Goal: Task Accomplishment & Management: Manage account settings

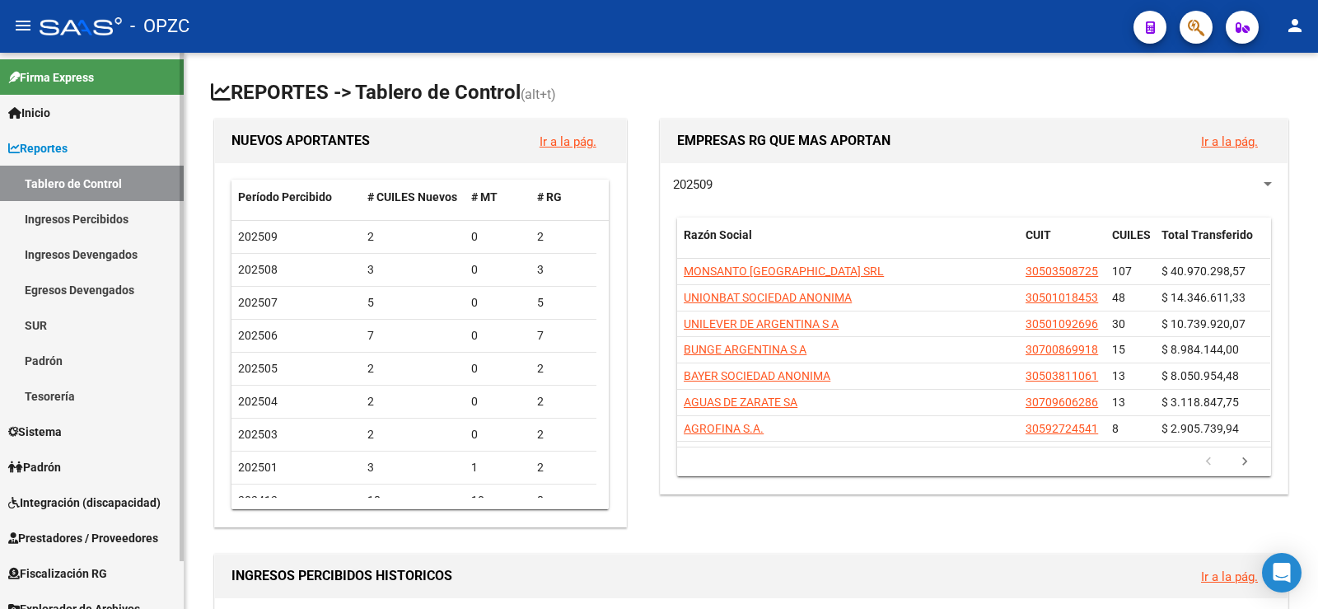
scroll to position [53, 0]
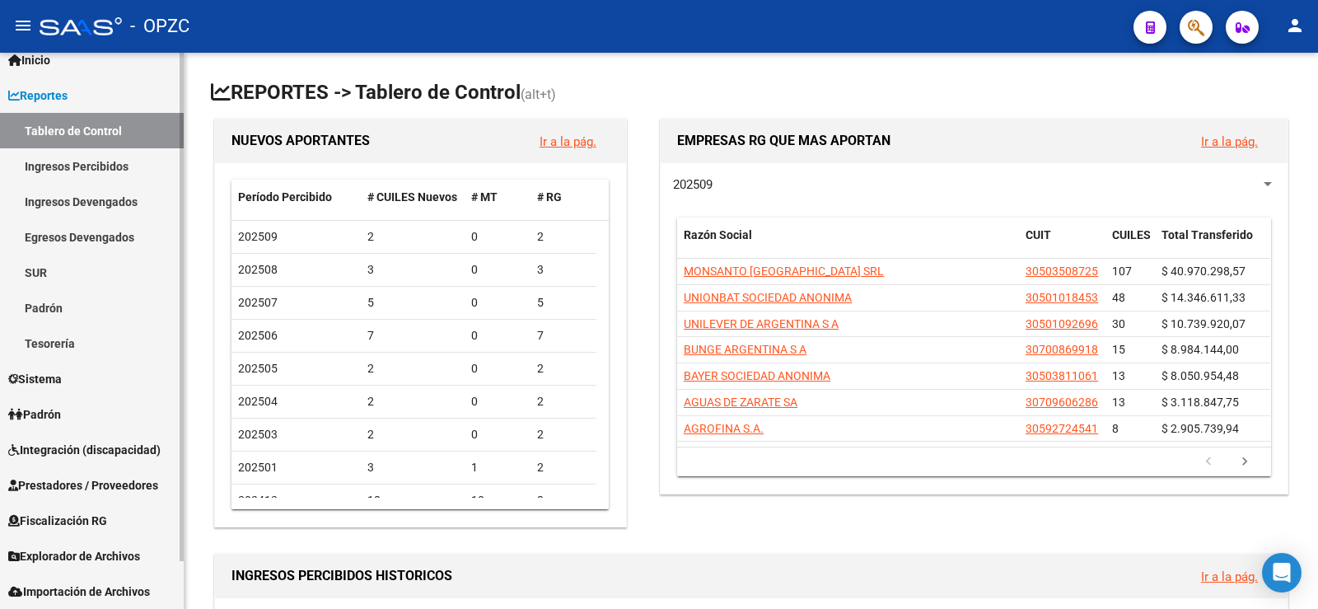
click at [34, 420] on span "Padrón" at bounding box center [34, 414] width 53 height 18
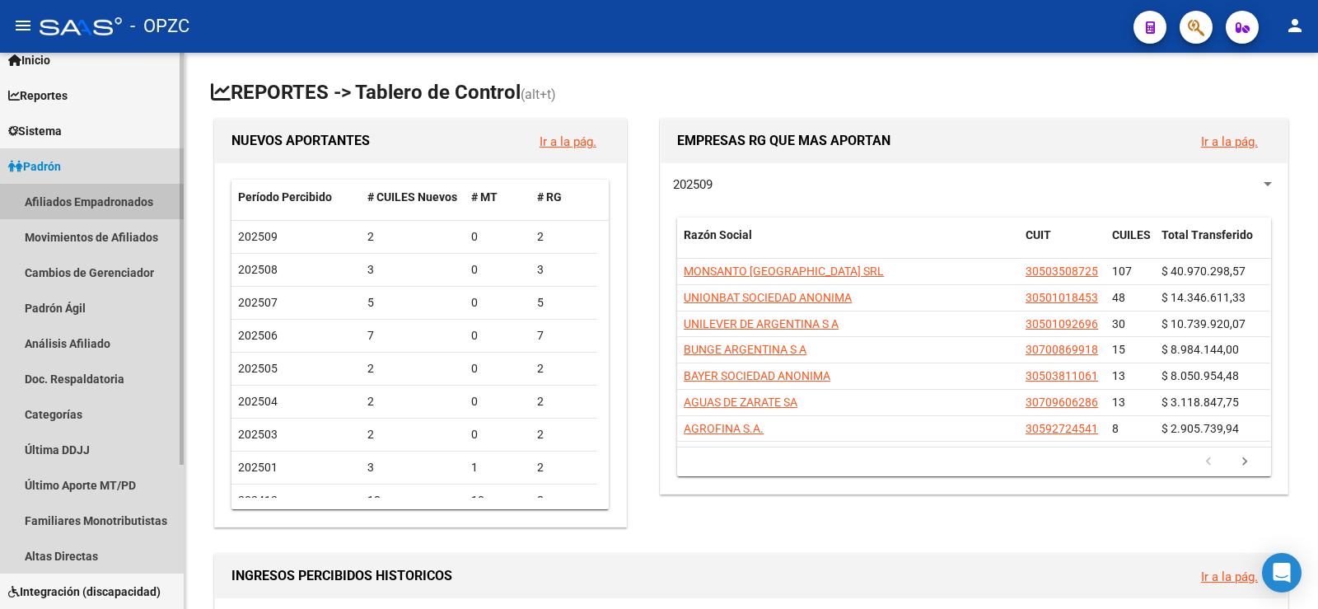
click at [108, 190] on link "Afiliados Empadronados" at bounding box center [92, 201] width 184 height 35
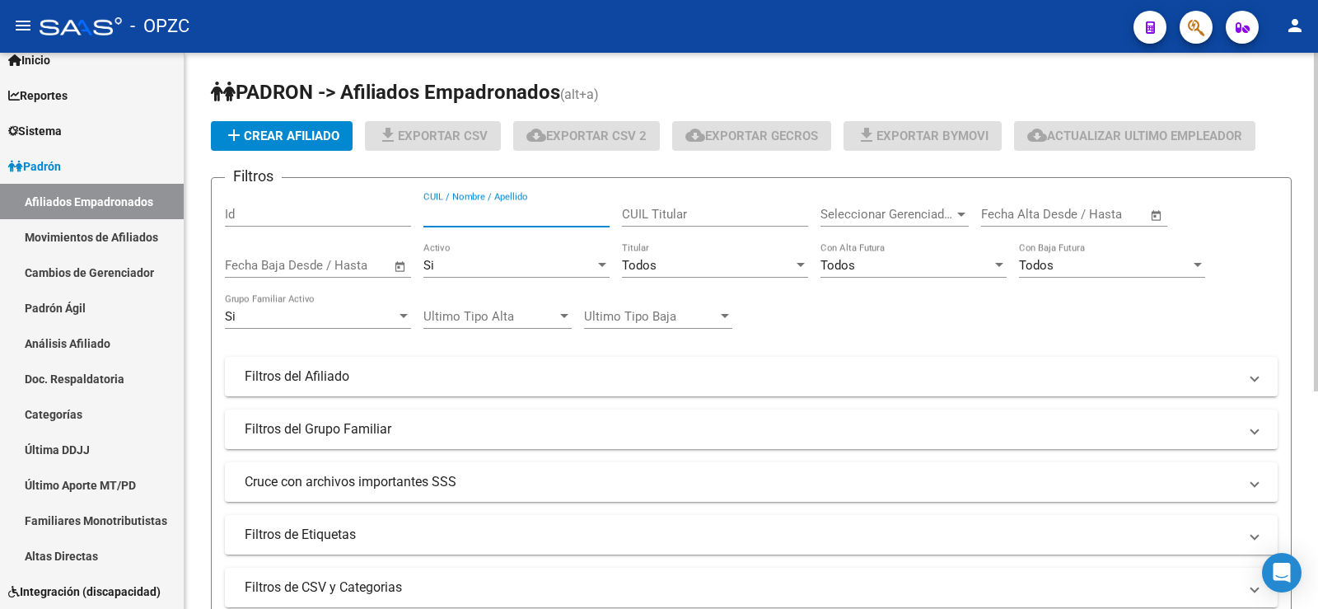
click at [469, 213] on input "CUIL / Nombre / Apellido" at bounding box center [517, 214] width 186 height 15
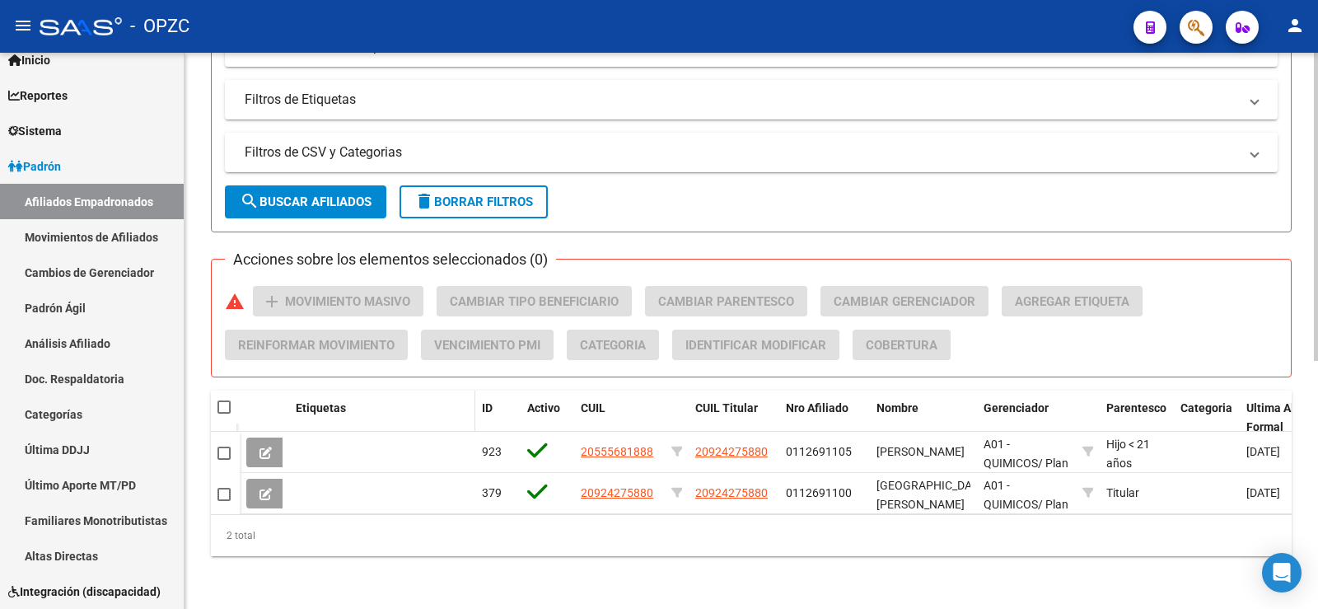
scroll to position [447, 0]
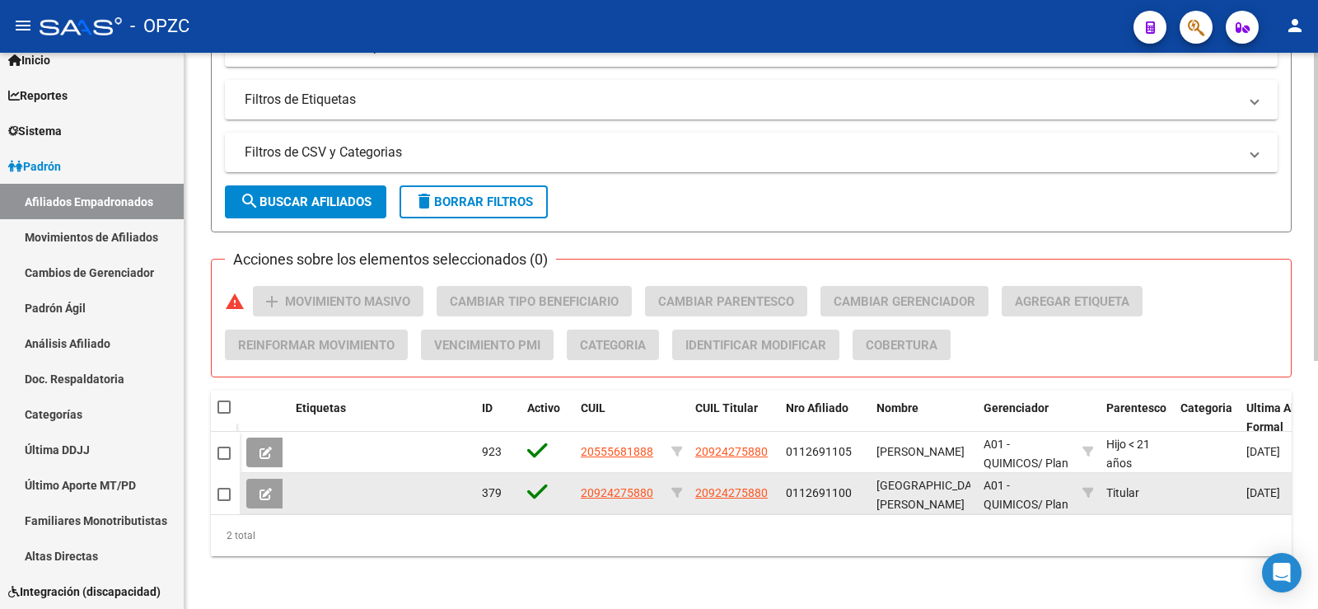
type input "thong"
click at [264, 488] on icon at bounding box center [266, 494] width 12 height 12
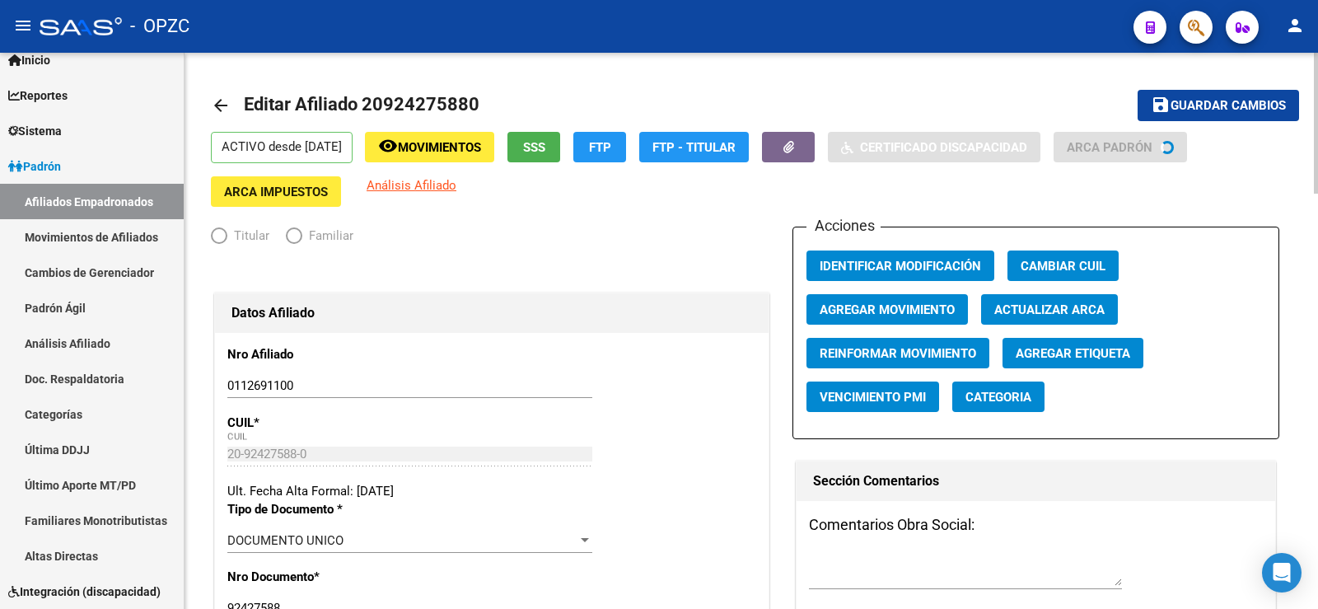
radio input "true"
type input "30-70960628-6"
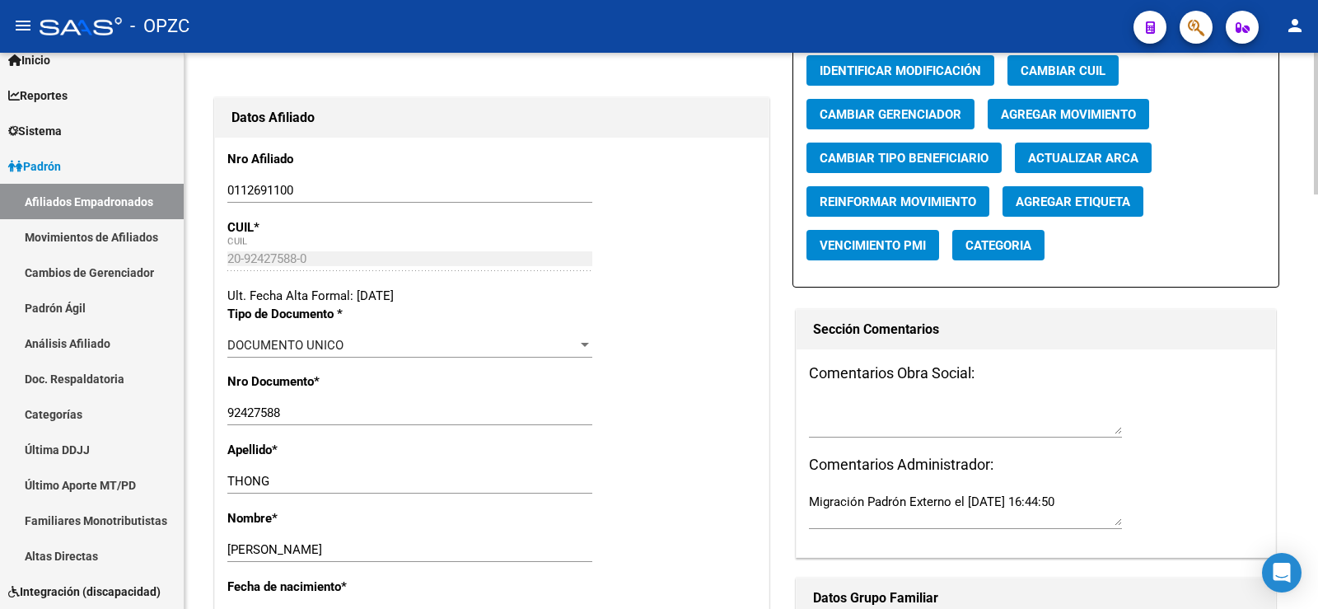
scroll to position [82, 0]
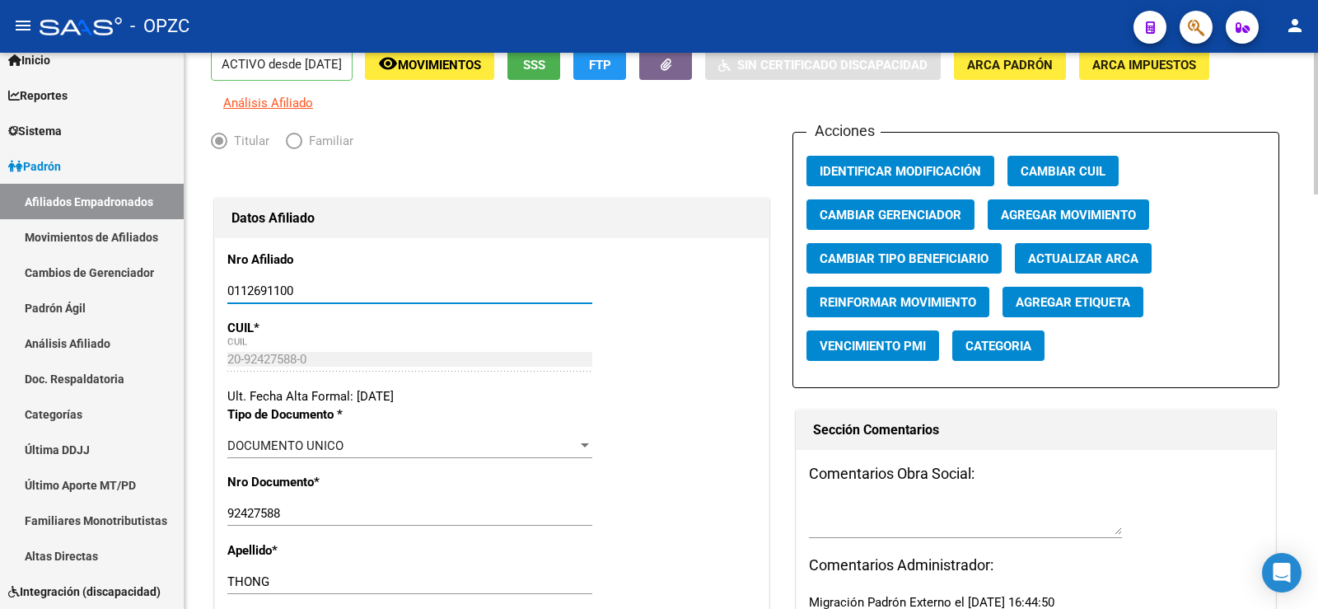
click at [240, 289] on input "0112691100" at bounding box center [409, 290] width 365 height 15
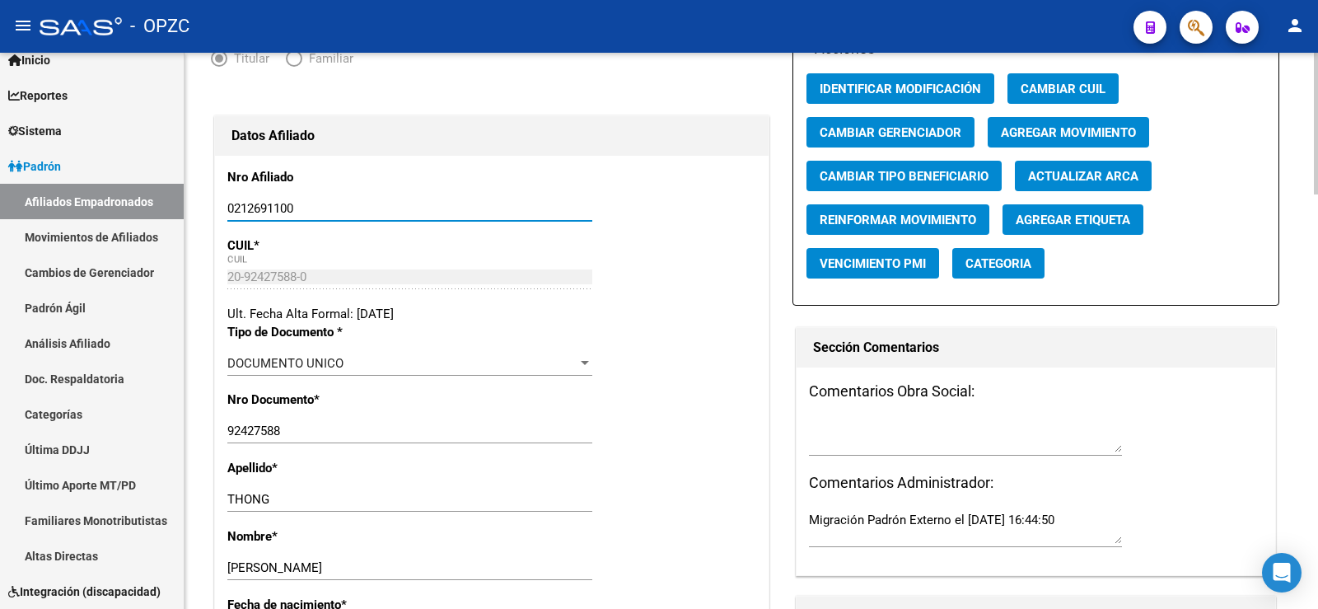
type input "0212691100"
click at [300, 433] on input "92427588" at bounding box center [409, 431] width 365 height 15
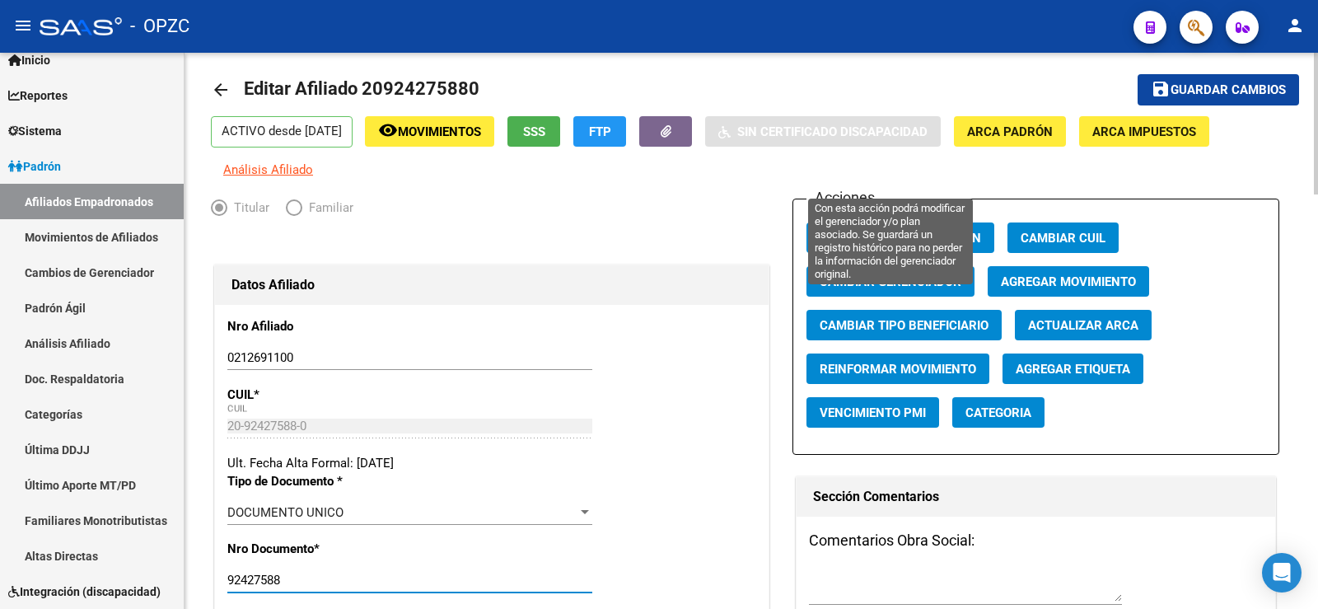
scroll to position [0, 0]
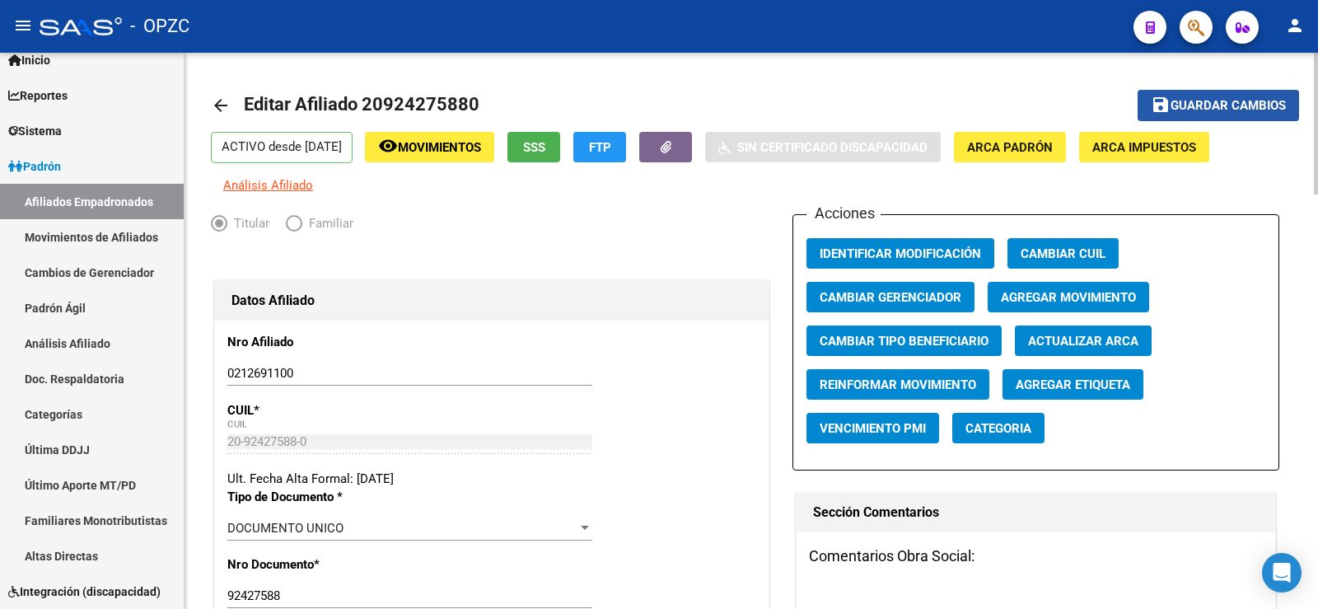
click at [1224, 99] on span "Guardar cambios" at bounding box center [1228, 106] width 115 height 15
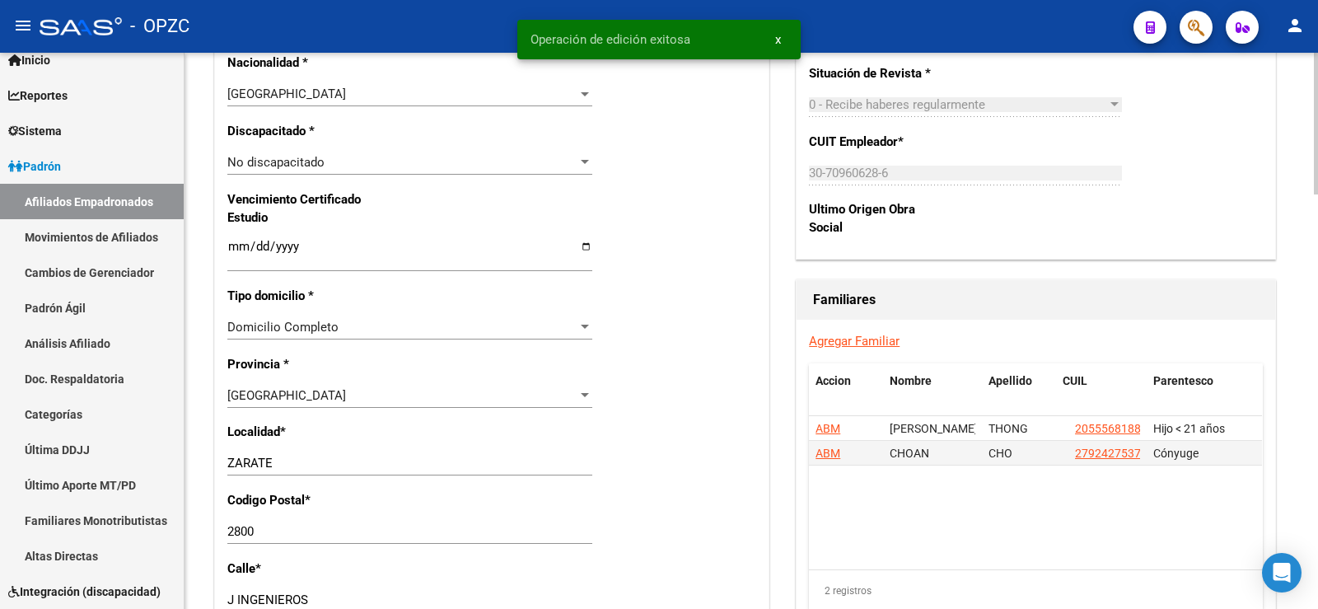
scroll to position [1071, 0]
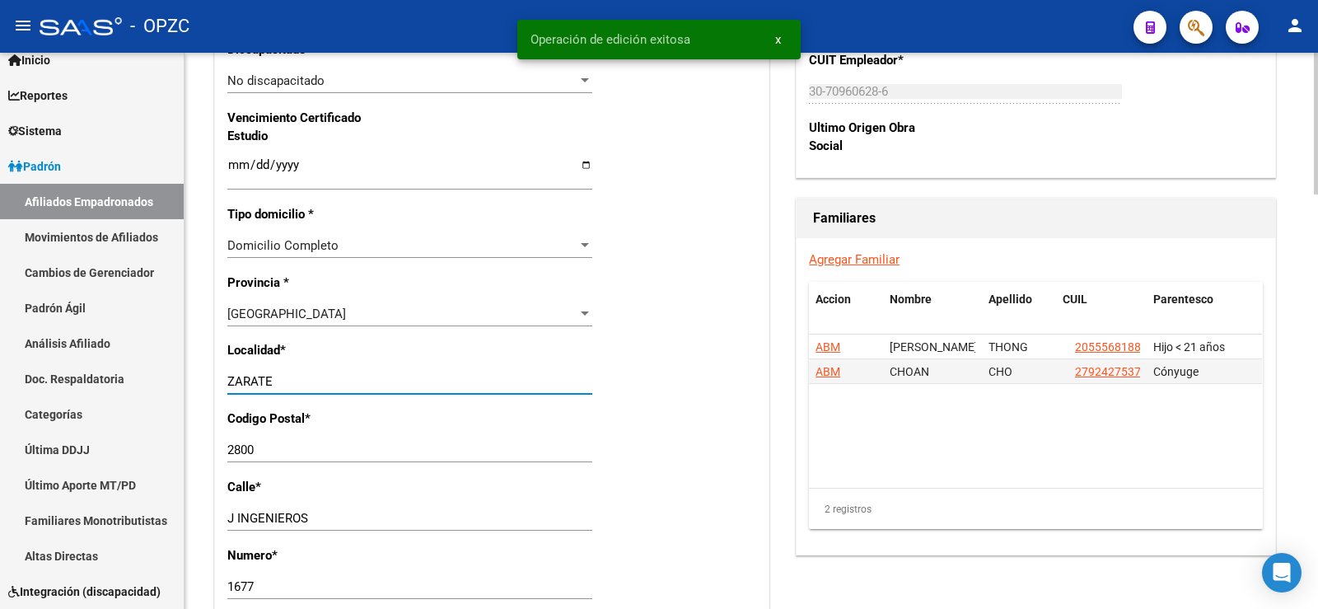
click at [295, 379] on input "ZARATE" at bounding box center [409, 381] width 365 height 15
type input "Z"
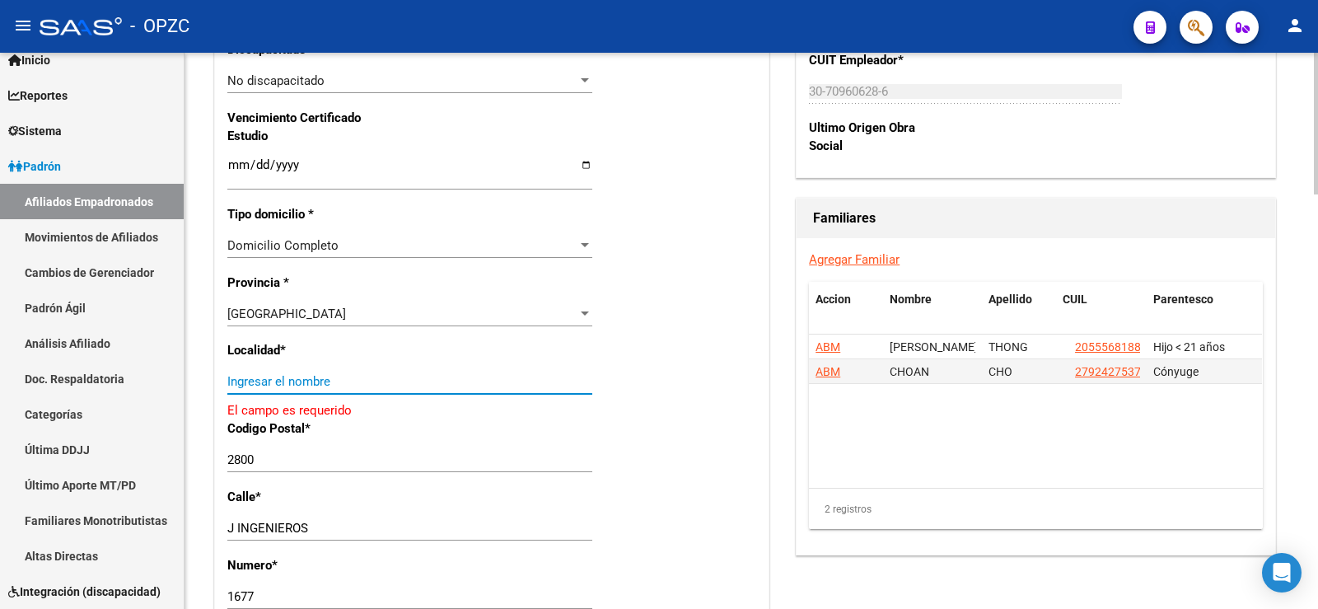
type input "a"
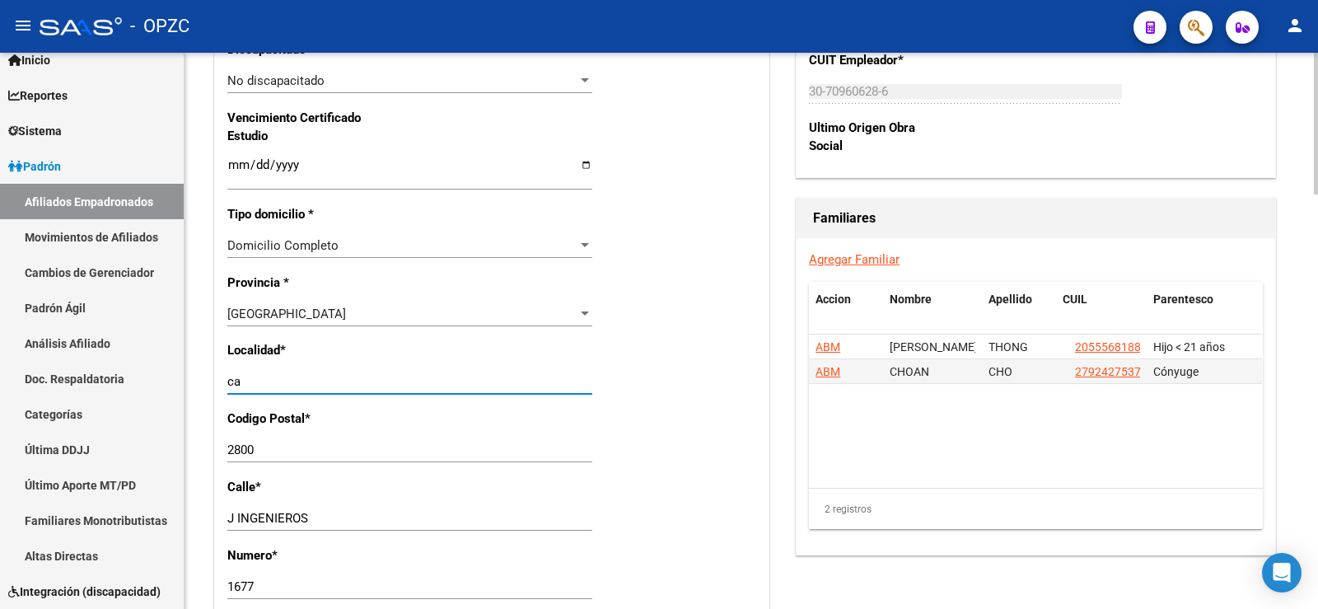
type input "c"
type input "CAMPANA"
click at [279, 452] on input "2800" at bounding box center [409, 450] width 365 height 15
type input "280"
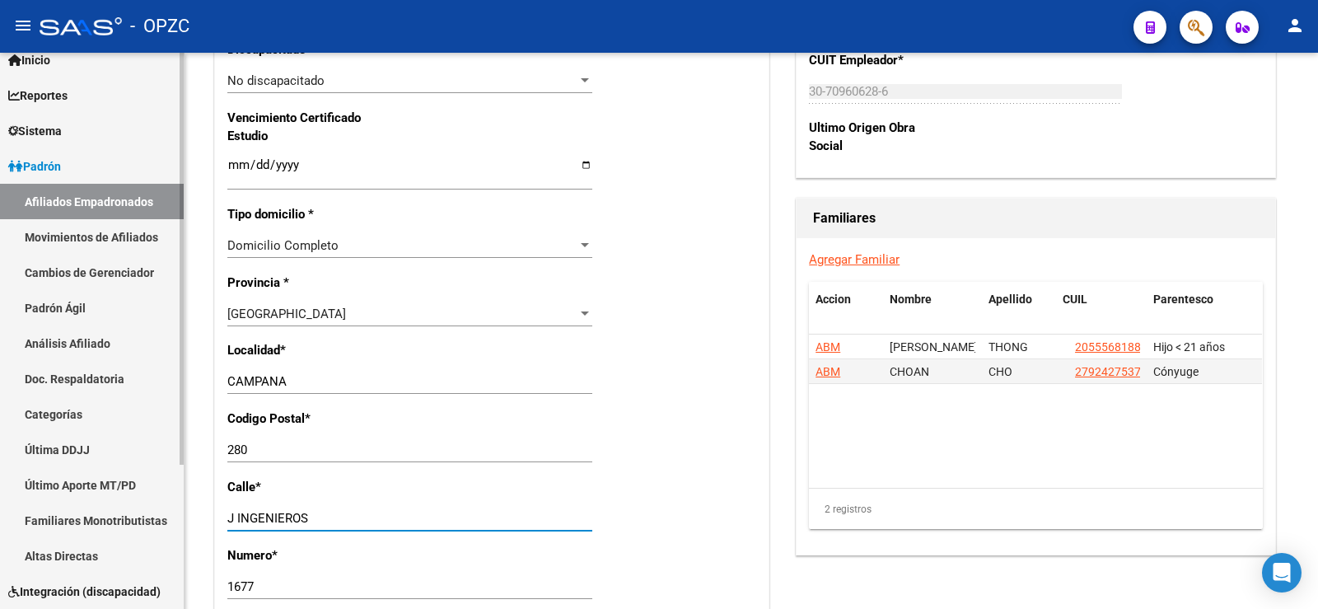
drag, startPoint x: 232, startPoint y: 505, endPoint x: 171, endPoint y: 503, distance: 61.0
click at [171, 503] on mat-sidenav-container "Firma Express Inicio Calendario SSS Instructivos Contacto OS Reportes Tablero d…" at bounding box center [659, 331] width 1318 height 556
type input "[PERSON_NAME]"
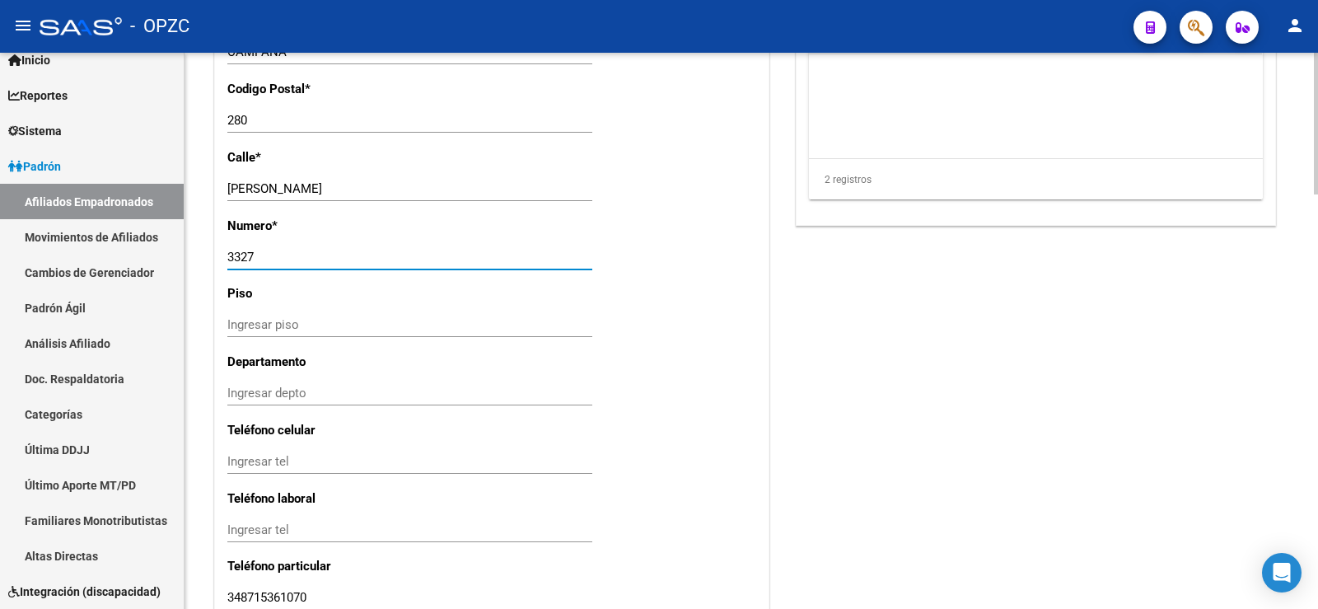
scroll to position [1483, 0]
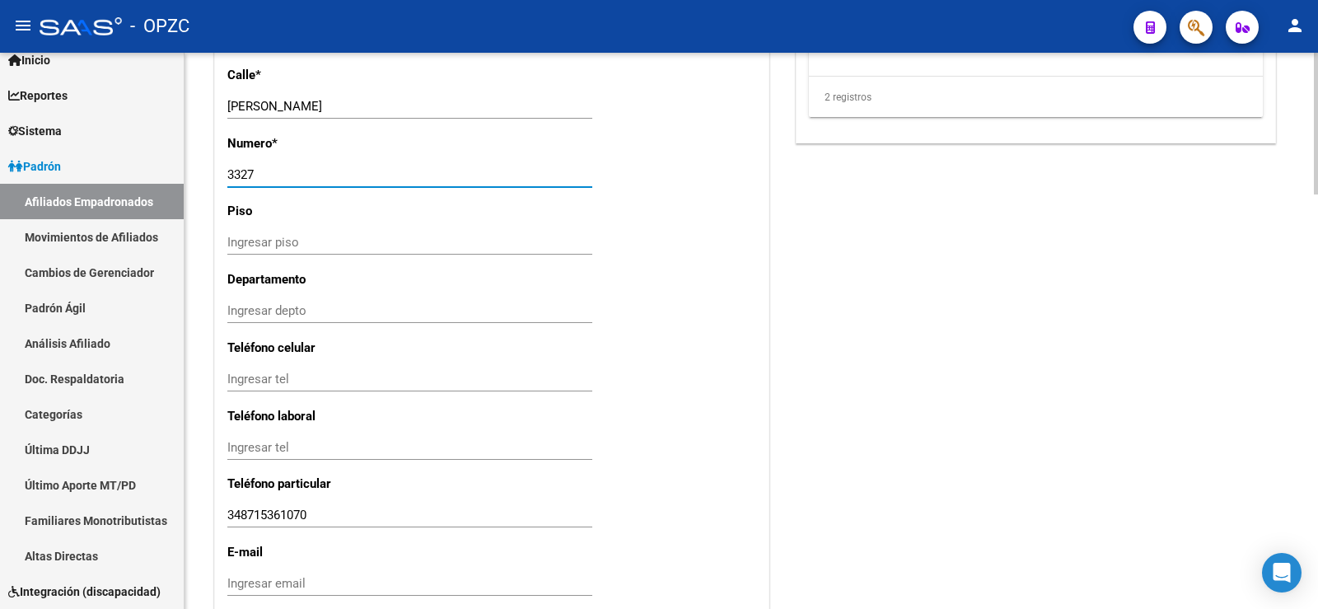
type input "3327"
drag, startPoint x: 328, startPoint y: 517, endPoint x: 226, endPoint y: 512, distance: 102.3
click at [277, 376] on input "Ingresar tel" at bounding box center [409, 379] width 365 height 15
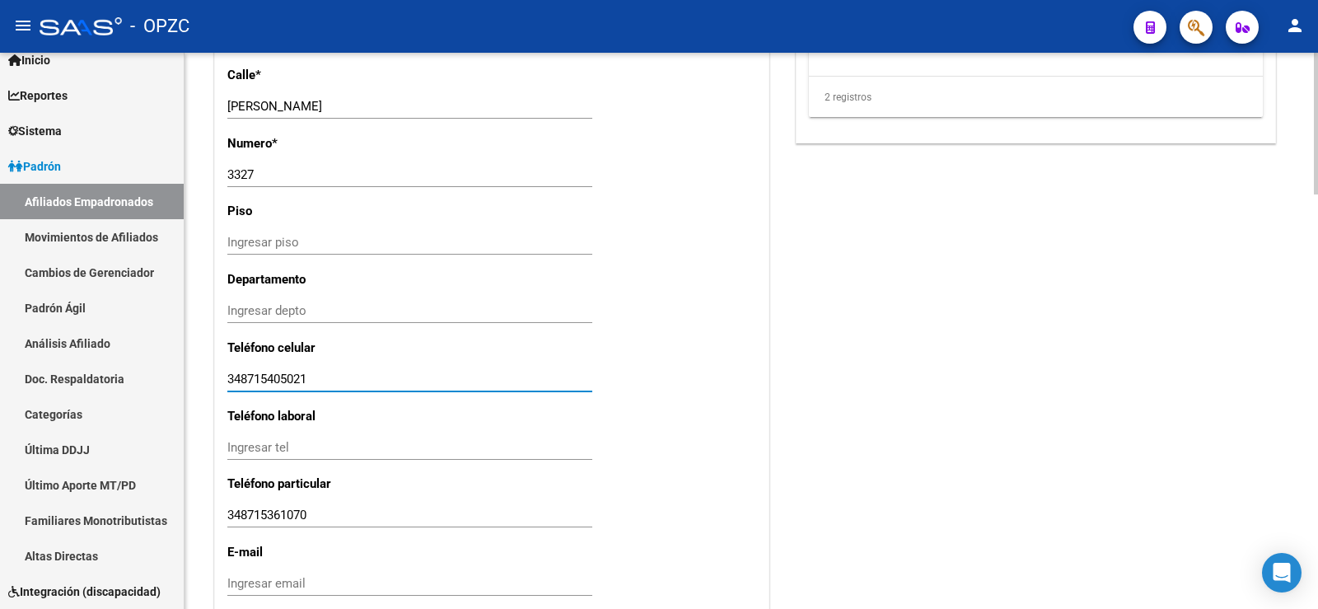
type input "348715405021"
drag, startPoint x: 323, startPoint y: 517, endPoint x: 226, endPoint y: 508, distance: 97.6
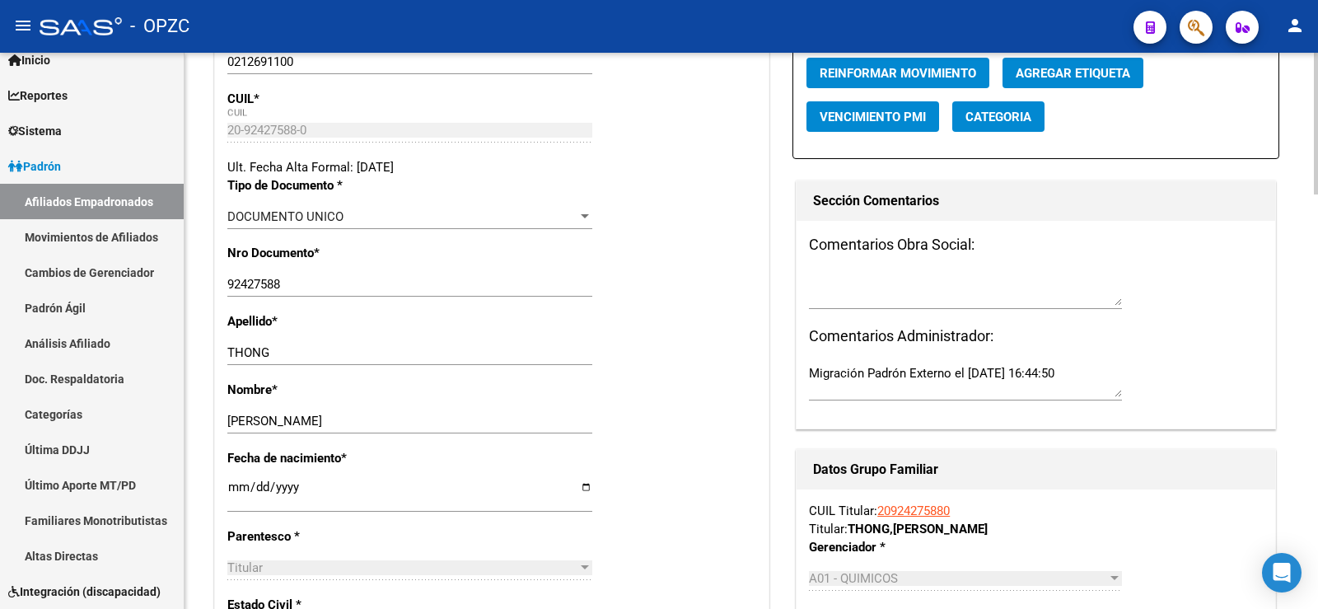
scroll to position [0, 0]
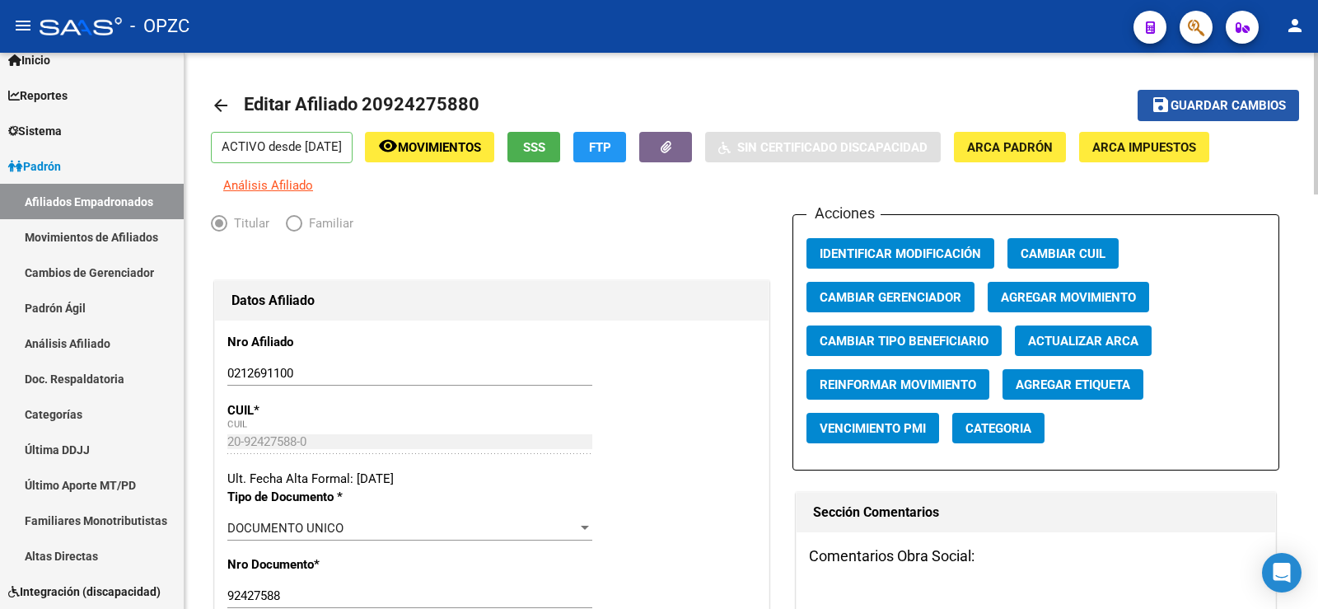
click at [1269, 99] on span "Guardar cambios" at bounding box center [1228, 106] width 115 height 15
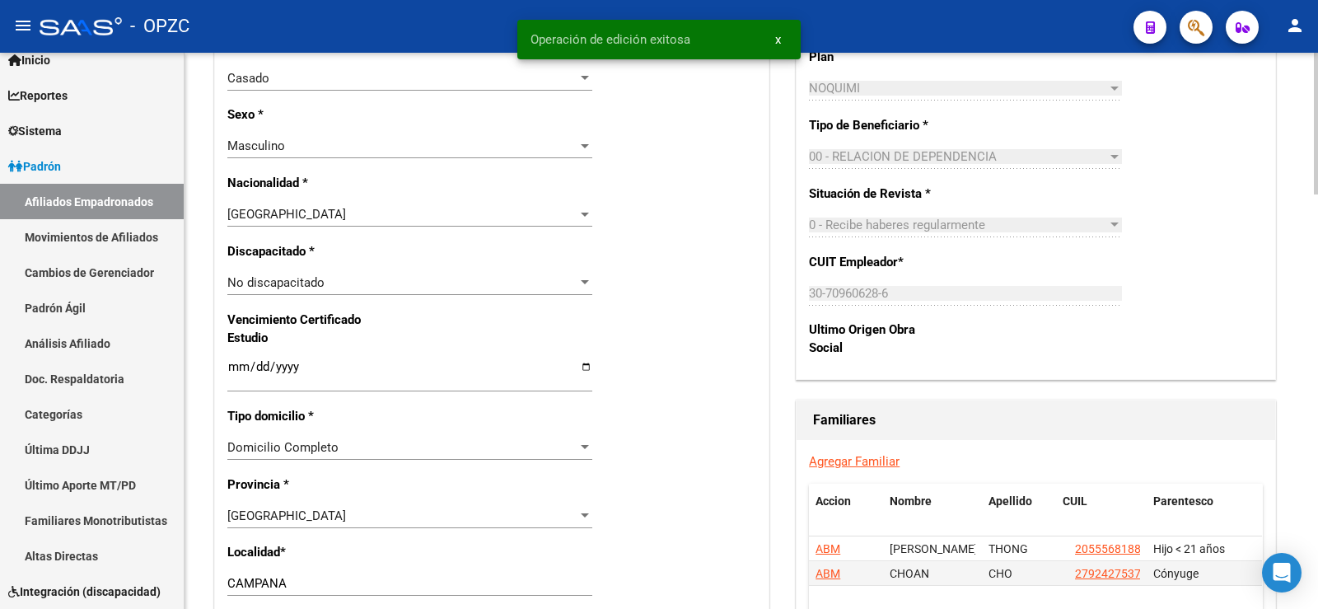
scroll to position [906, 0]
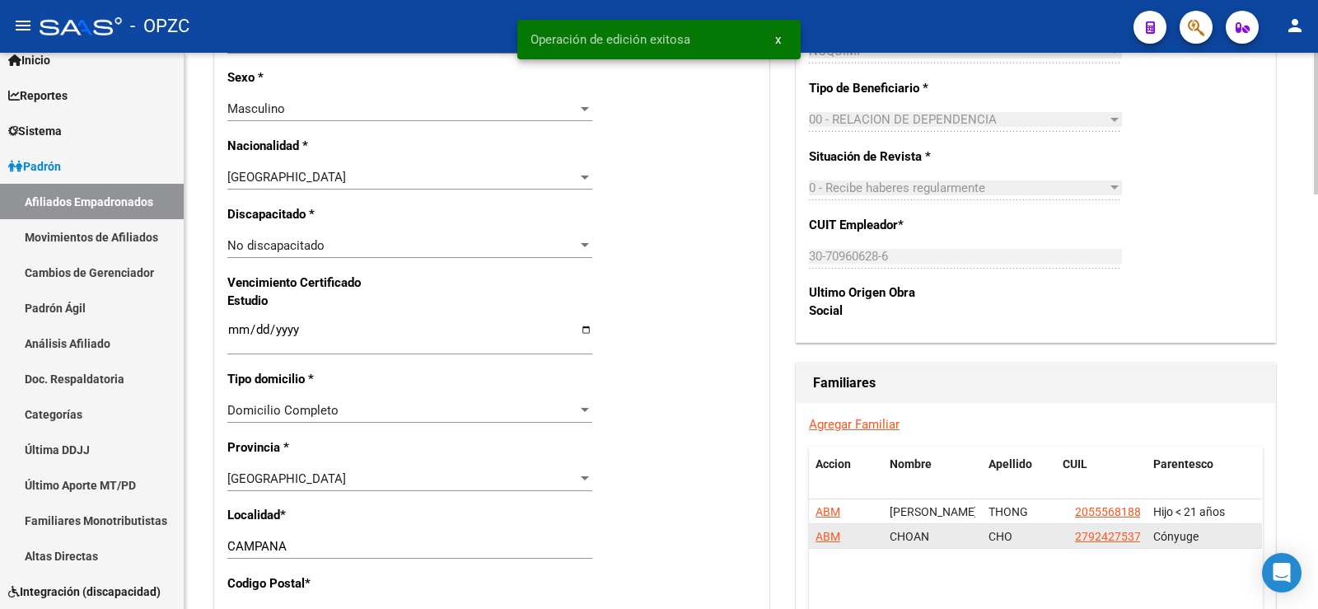
click at [832, 536] on span "ABM" at bounding box center [828, 536] width 25 height 13
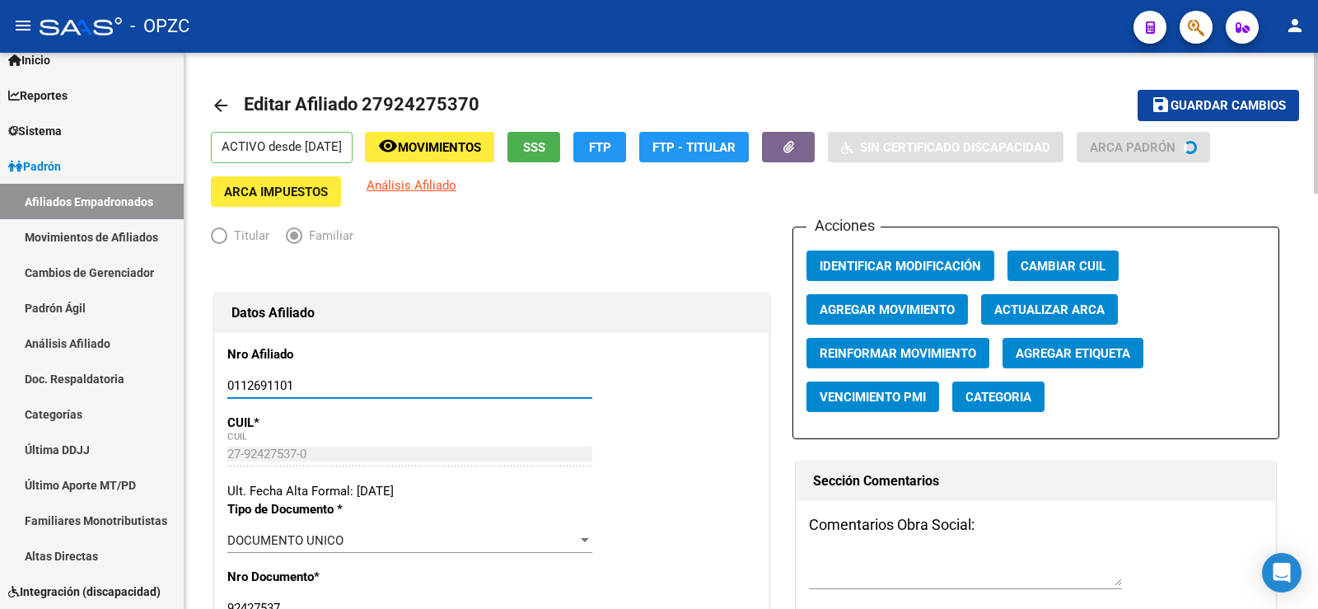
click at [241, 387] on input "0112691101" at bounding box center [409, 385] width 365 height 15
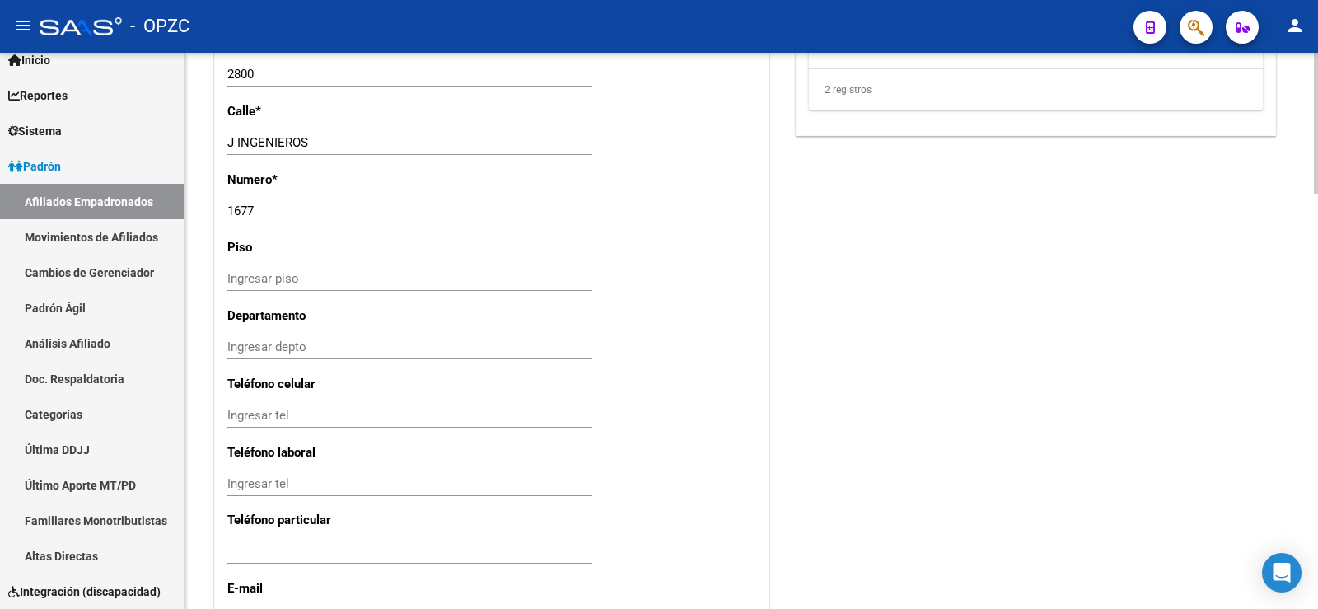
scroll to position [1483, 0]
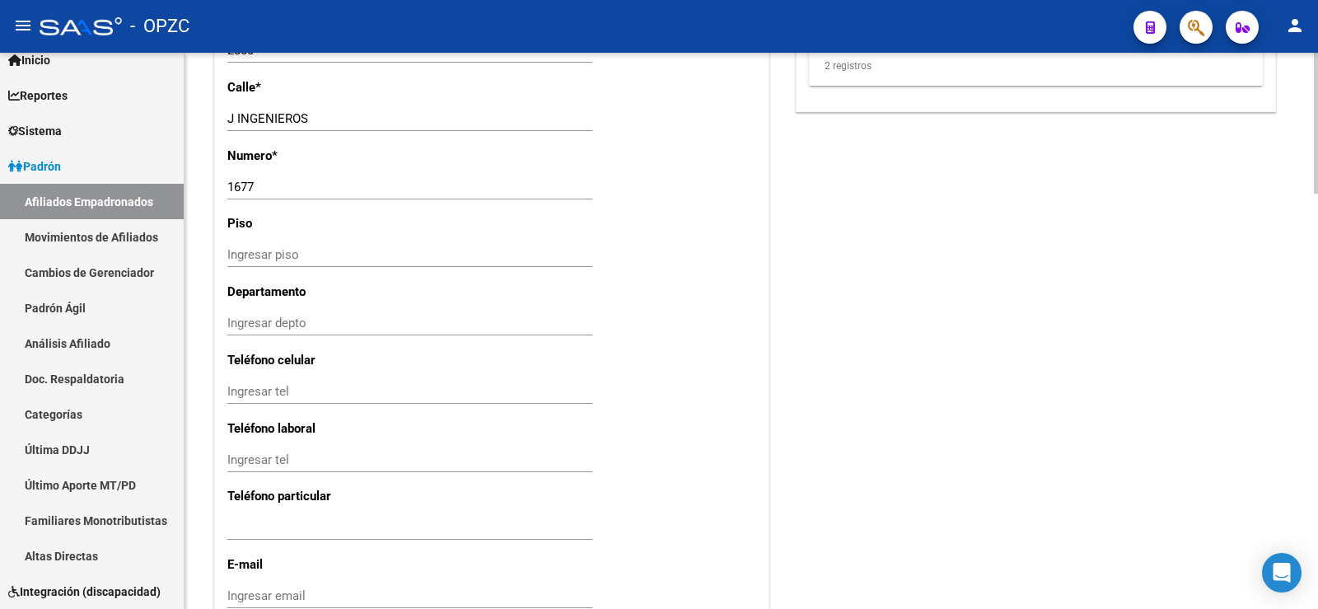
type input "0212691101"
paste input "348715361070"
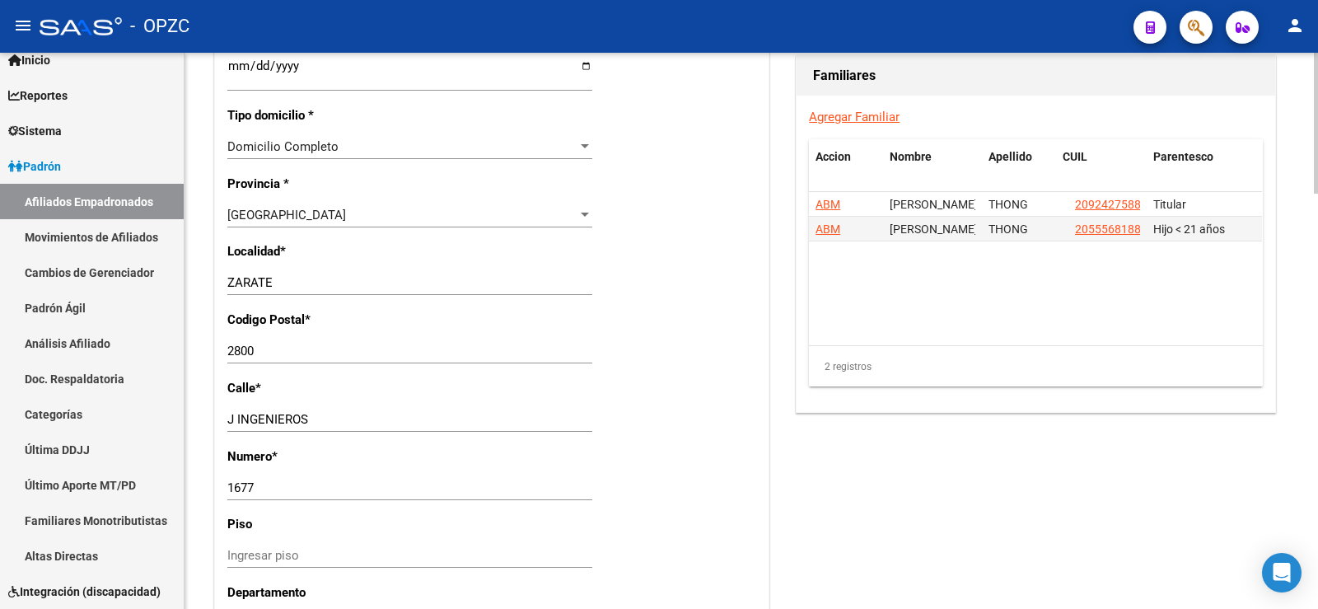
scroll to position [1154, 0]
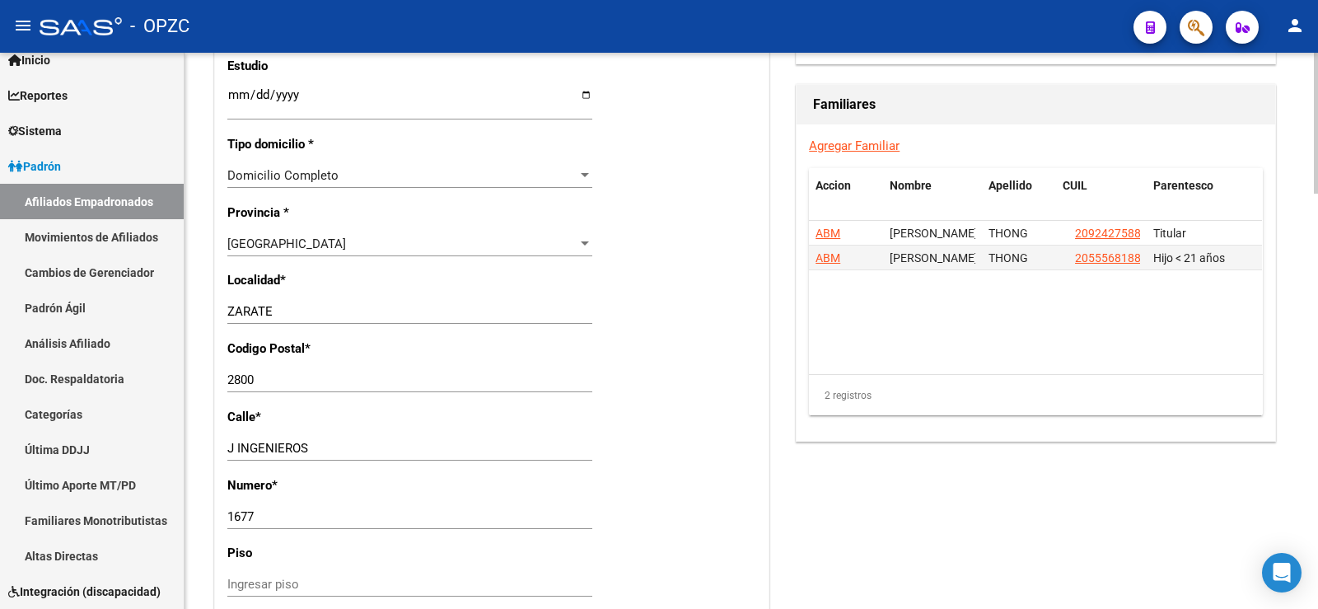
type input "348715361070"
drag, startPoint x: 279, startPoint y: 306, endPoint x: 216, endPoint y: 300, distance: 63.7
click at [216, 300] on div "Nro Afiliado 0212691101 Ingresar nro CUIL * 27-92427537-0 CUIL ARCA Padrón Ult.…" at bounding box center [492, 72] width 554 height 1786
type input "CAMPANA"
click at [270, 377] on input "2800" at bounding box center [409, 379] width 365 height 15
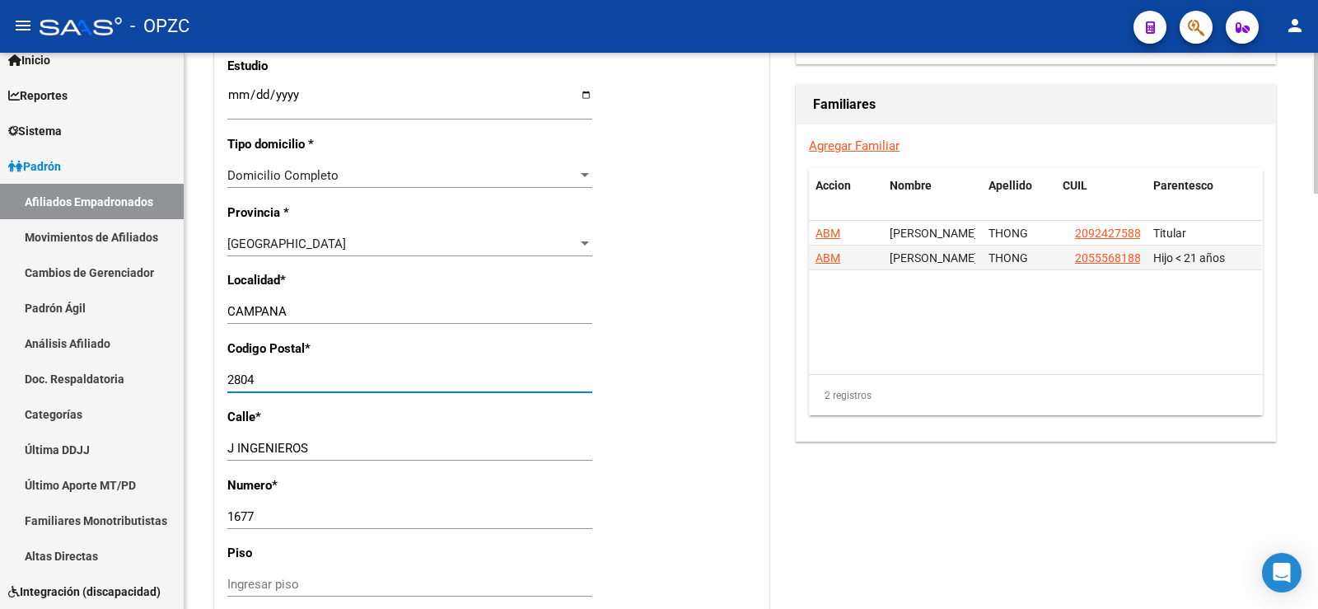
type input "2804"
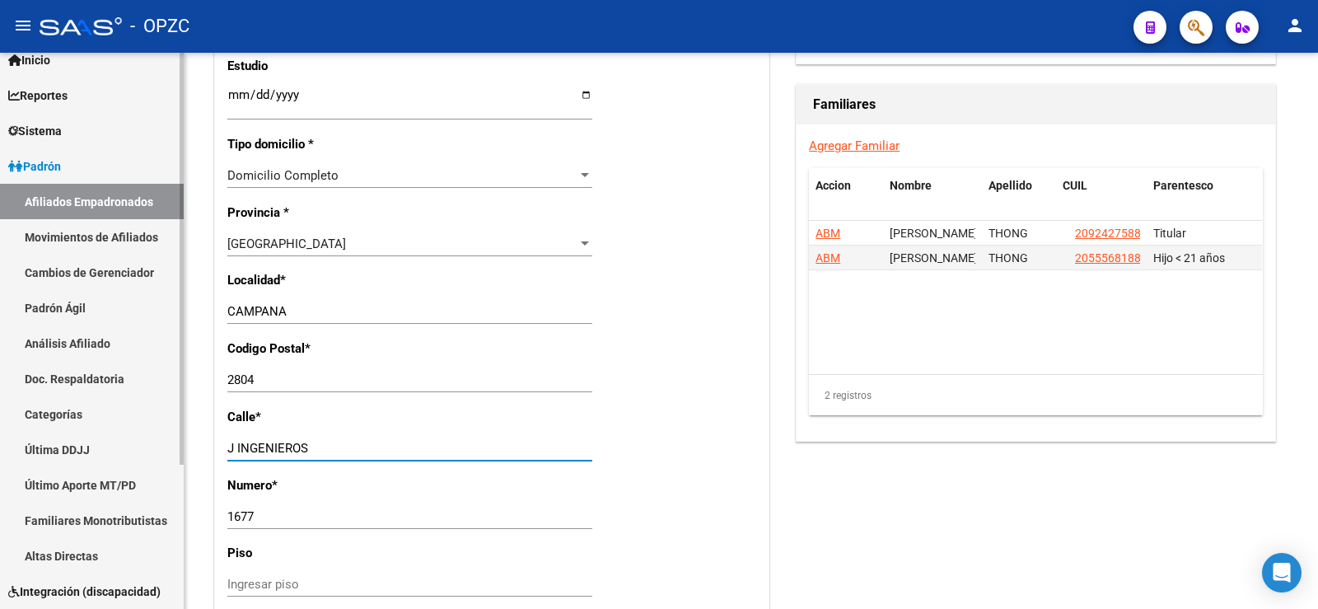
drag, startPoint x: 279, startPoint y: 445, endPoint x: 122, endPoint y: 436, distance: 156.8
click at [122, 436] on mat-sidenav-container "Firma Express Inicio Calendario SSS Instructivos Contacto OS Reportes Tablero d…" at bounding box center [659, 331] width 1318 height 556
type input "[PERSON_NAME]"
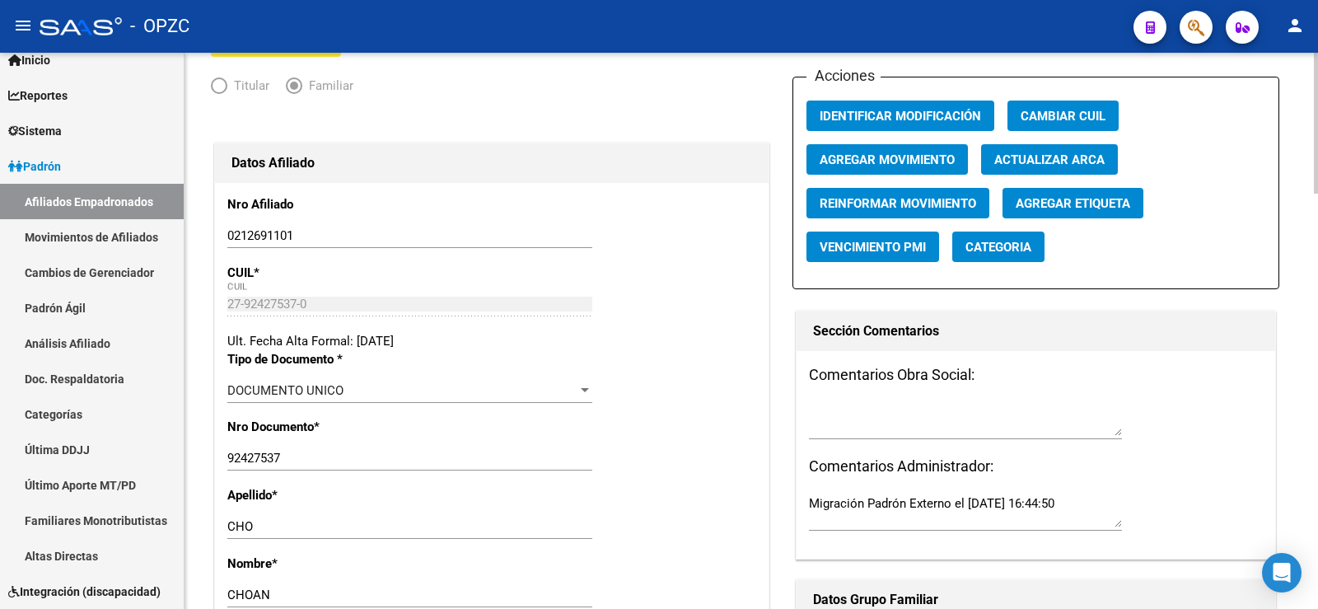
scroll to position [0, 0]
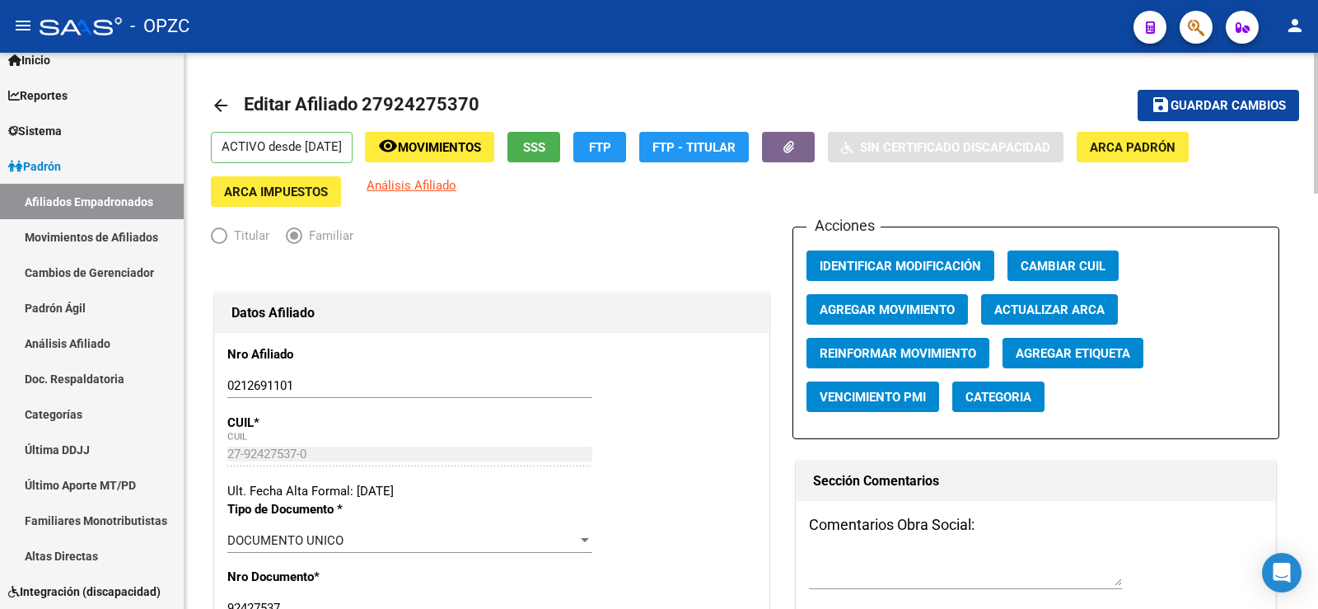
type input "3327"
click at [1236, 108] on span "Guardar cambios" at bounding box center [1228, 106] width 115 height 15
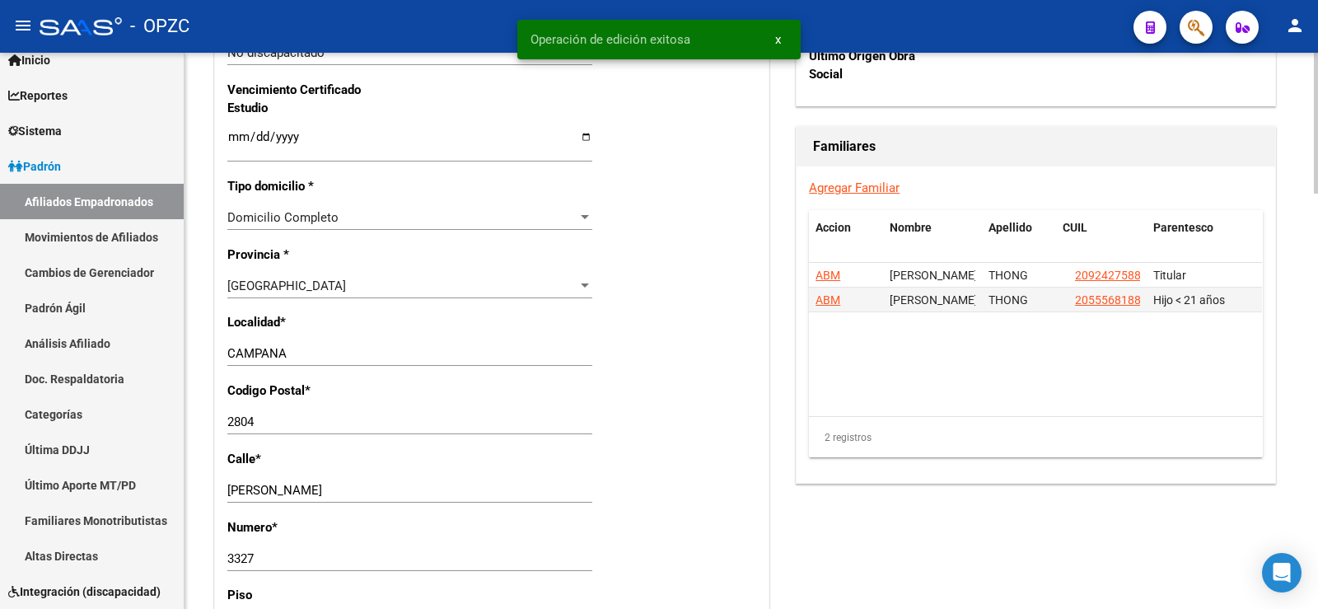
scroll to position [1154, 0]
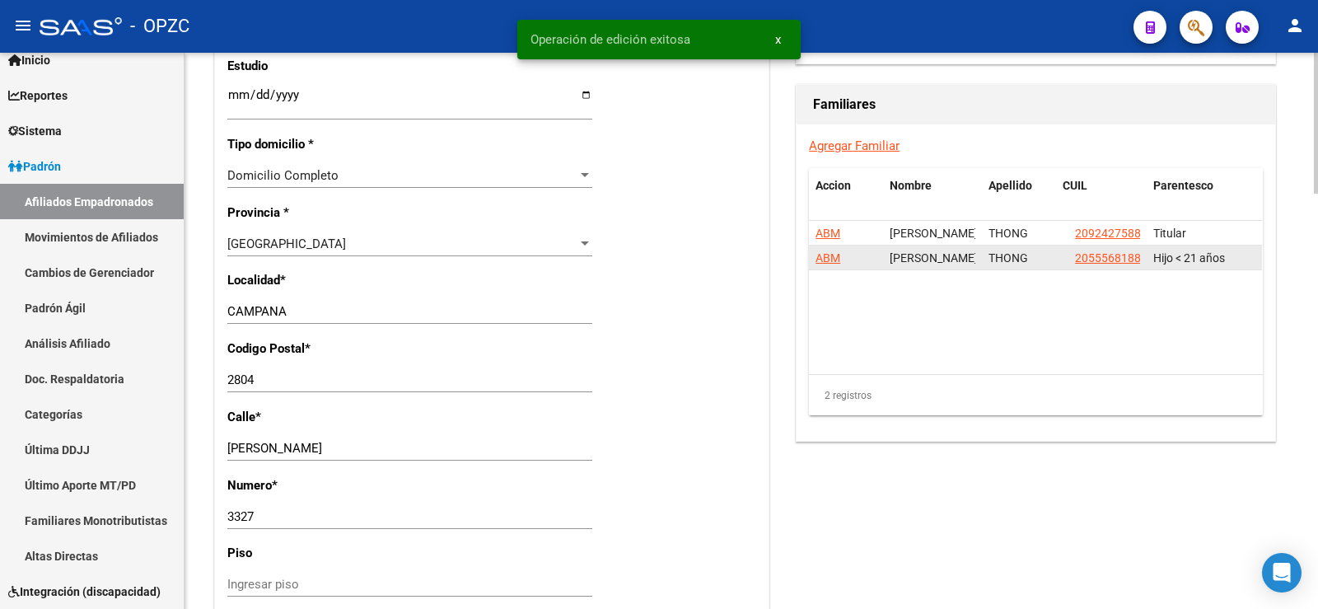
click at [833, 260] on span "ABM" at bounding box center [828, 257] width 25 height 13
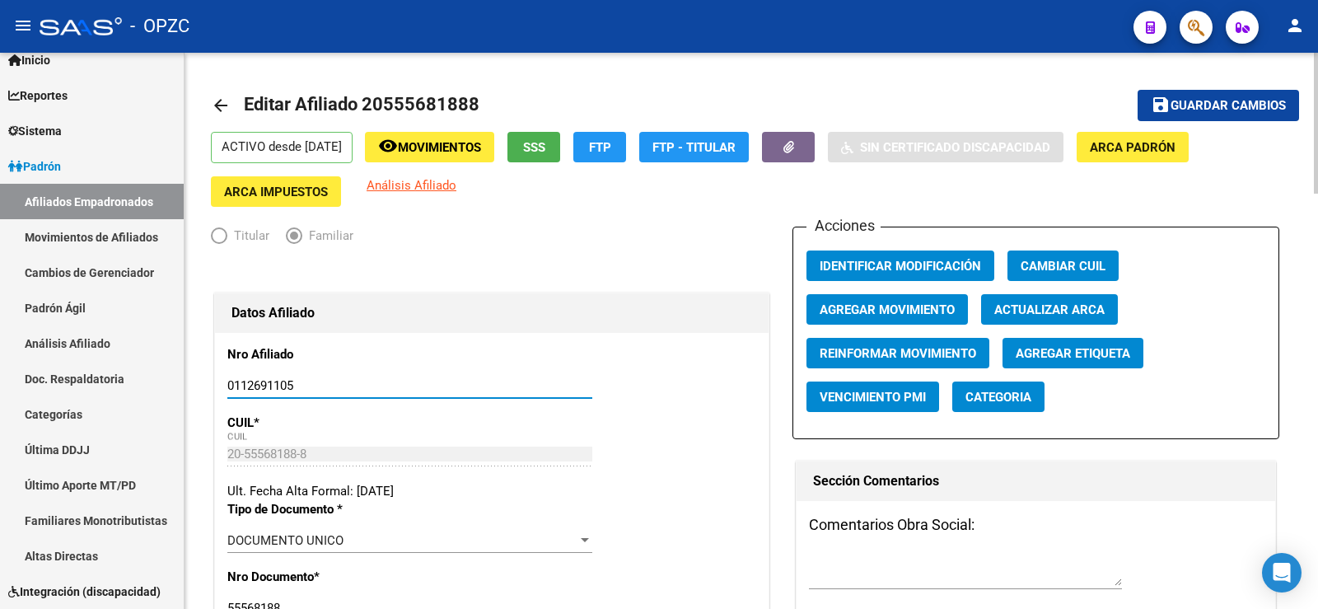
click at [242, 383] on input "0112691105" at bounding box center [409, 385] width 365 height 15
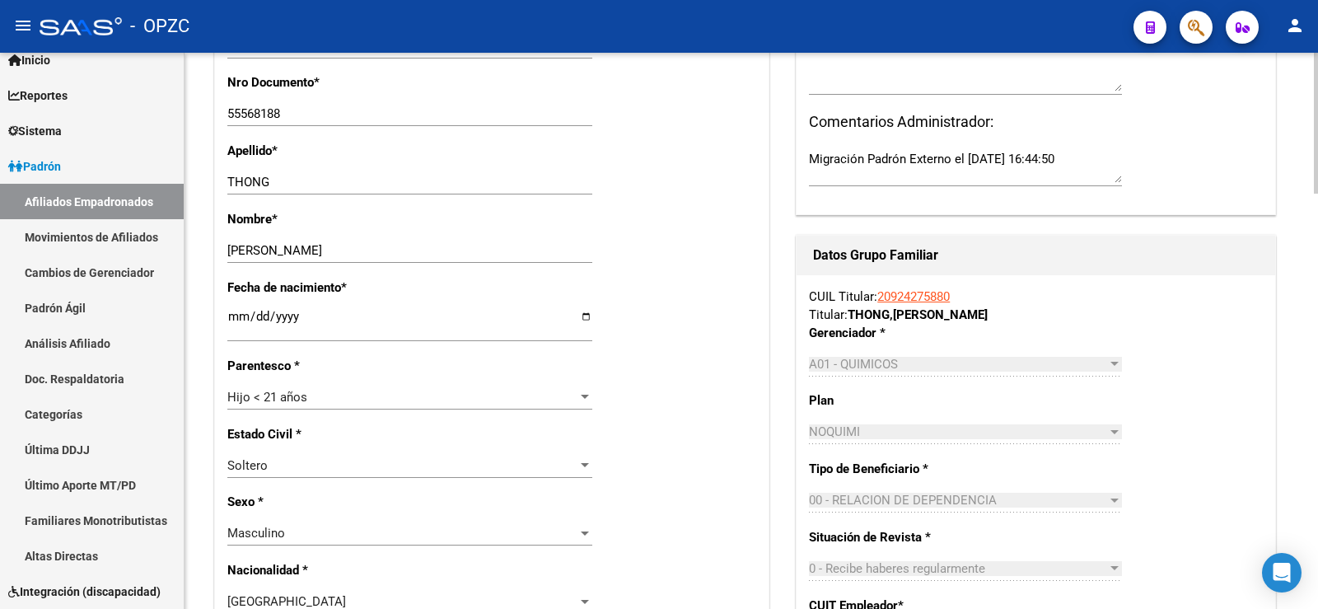
scroll to position [989, 0]
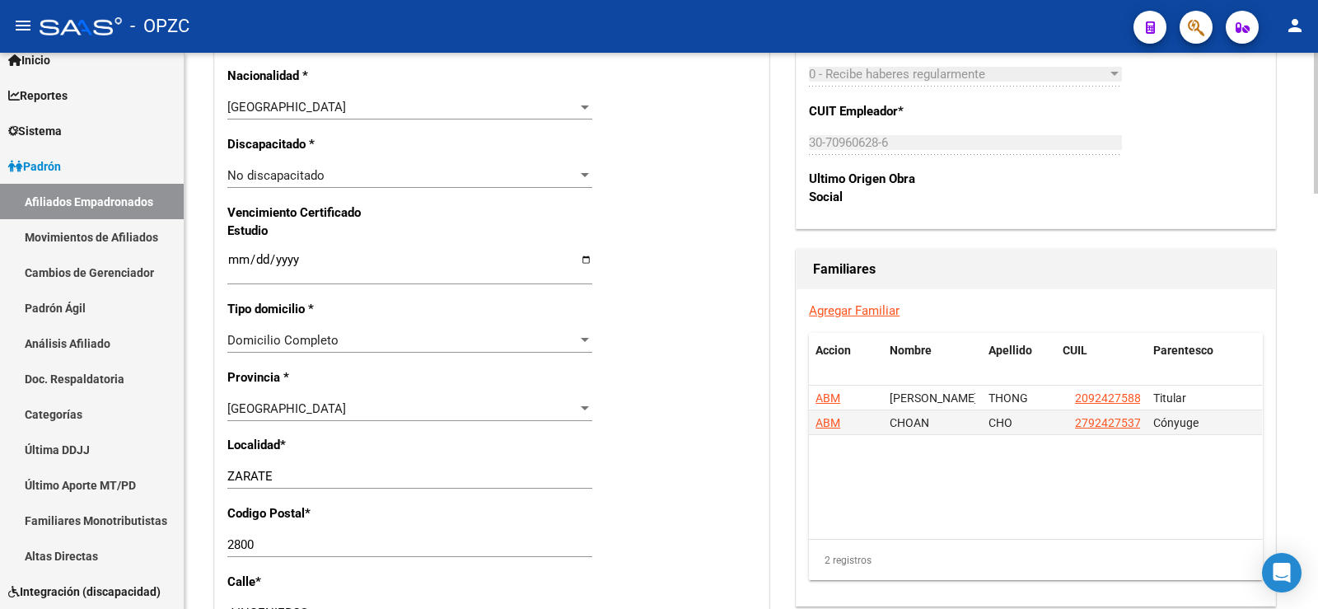
type input "0212691105"
drag, startPoint x: 279, startPoint y: 475, endPoint x: 171, endPoint y: 472, distance: 107.2
click at [171, 472] on mat-sidenav-container "Firma Express Inicio Calendario SSS Instructivos Contacto OS Reportes Tablero d…" at bounding box center [659, 331] width 1318 height 556
type input "CAMPANA"
click at [264, 546] on input "2800" at bounding box center [409, 544] width 365 height 15
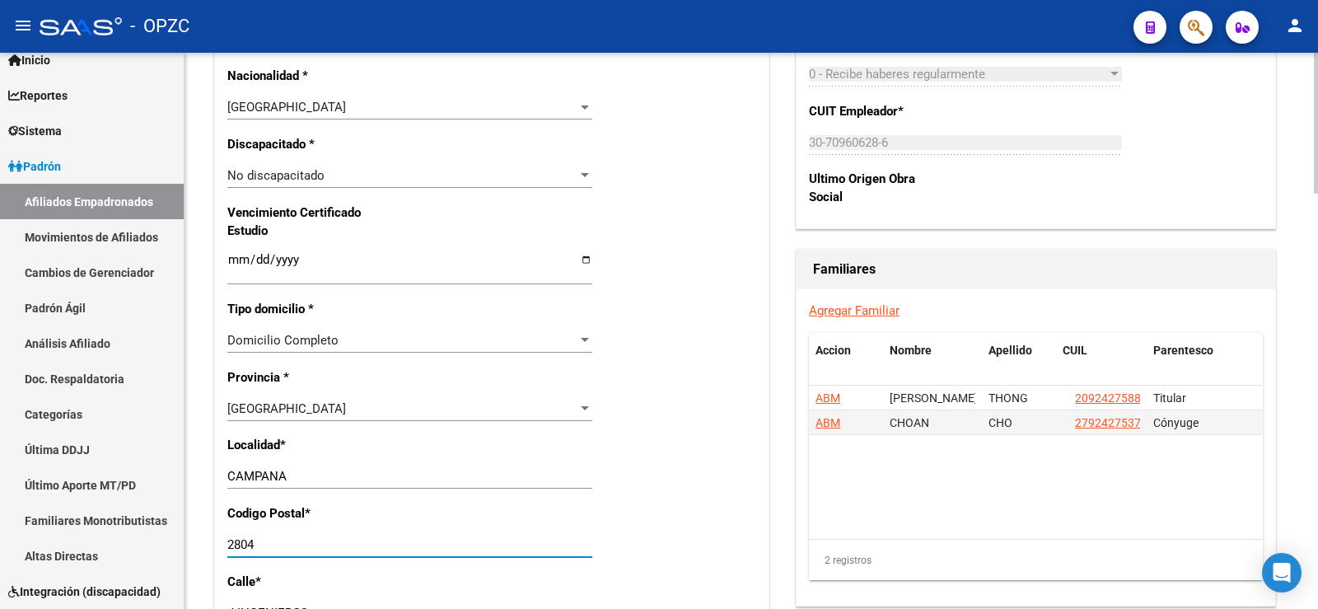
type input "2804"
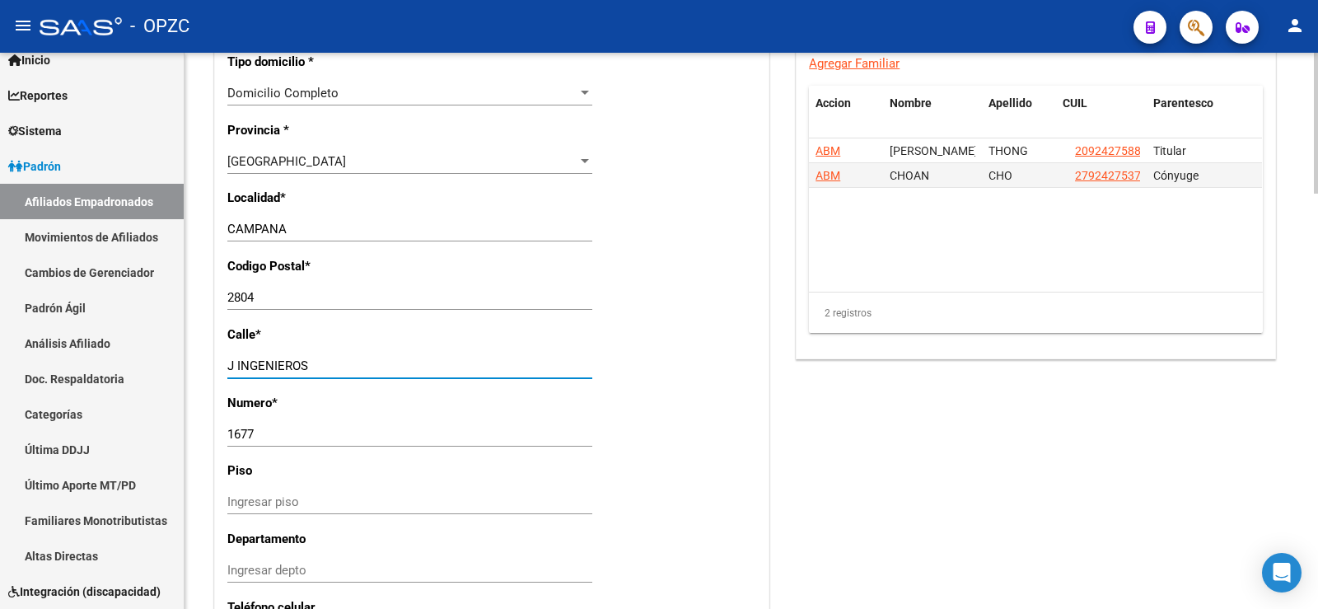
drag, startPoint x: 315, startPoint y: 362, endPoint x: 200, endPoint y: 358, distance: 114.6
type input "[PERSON_NAME]"
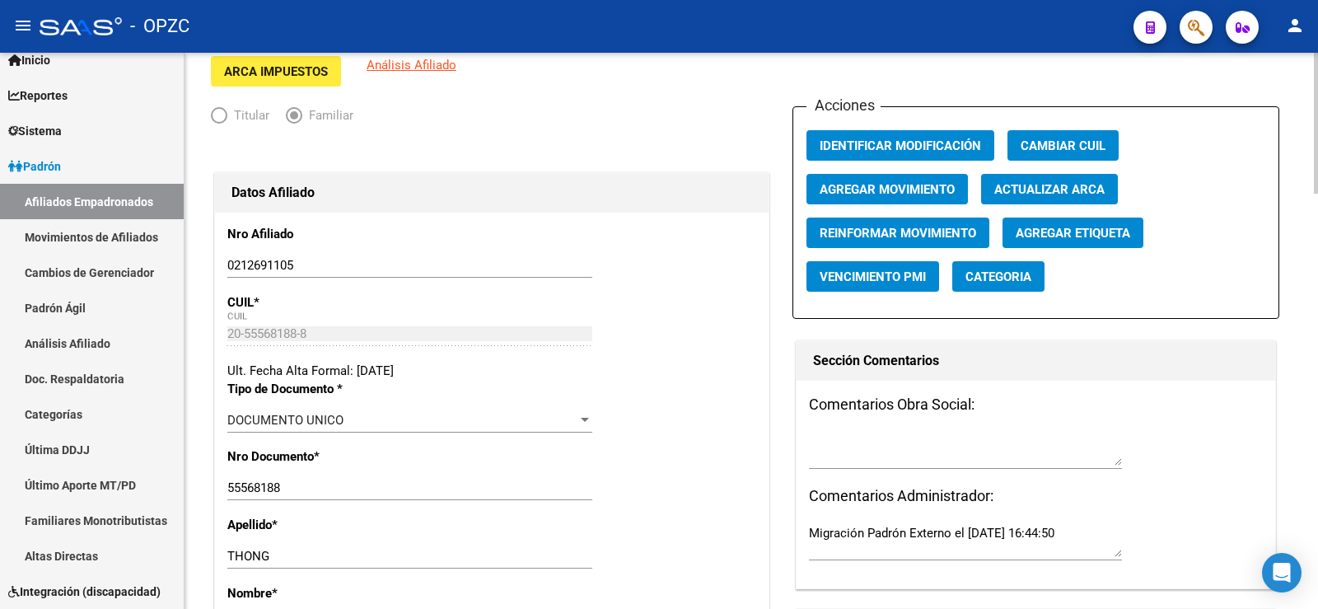
scroll to position [0, 0]
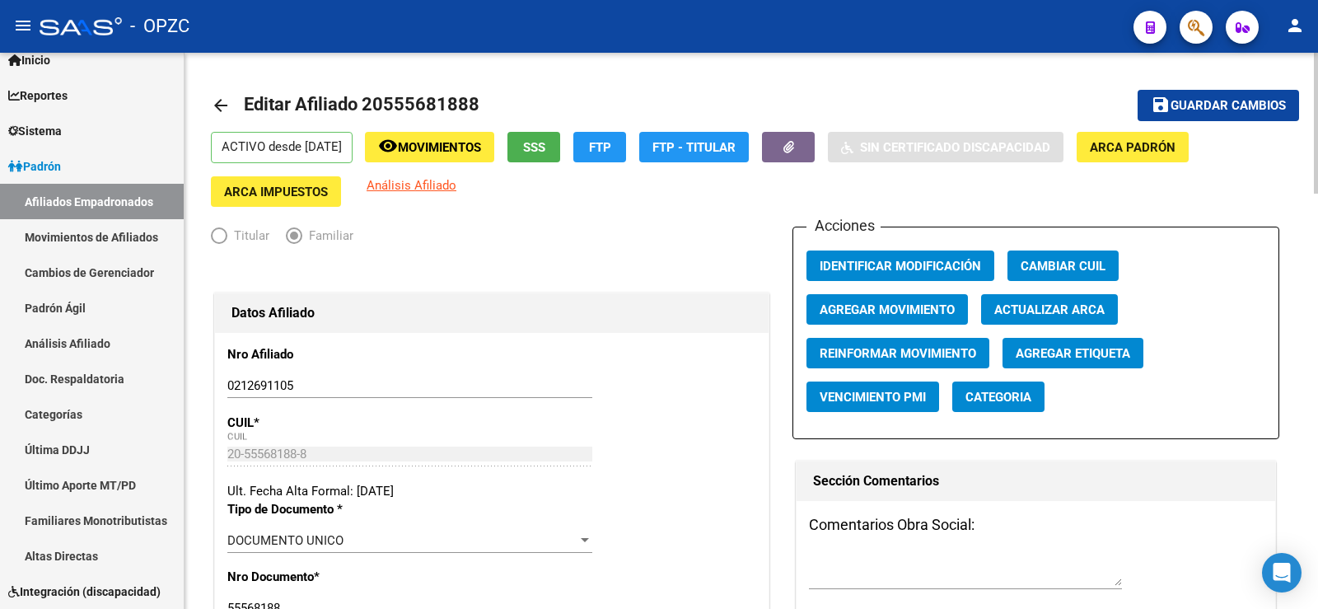
type input "3327"
click at [1267, 104] on span "Guardar cambios" at bounding box center [1228, 106] width 115 height 15
click at [1229, 105] on span "Guardar cambios" at bounding box center [1228, 106] width 115 height 15
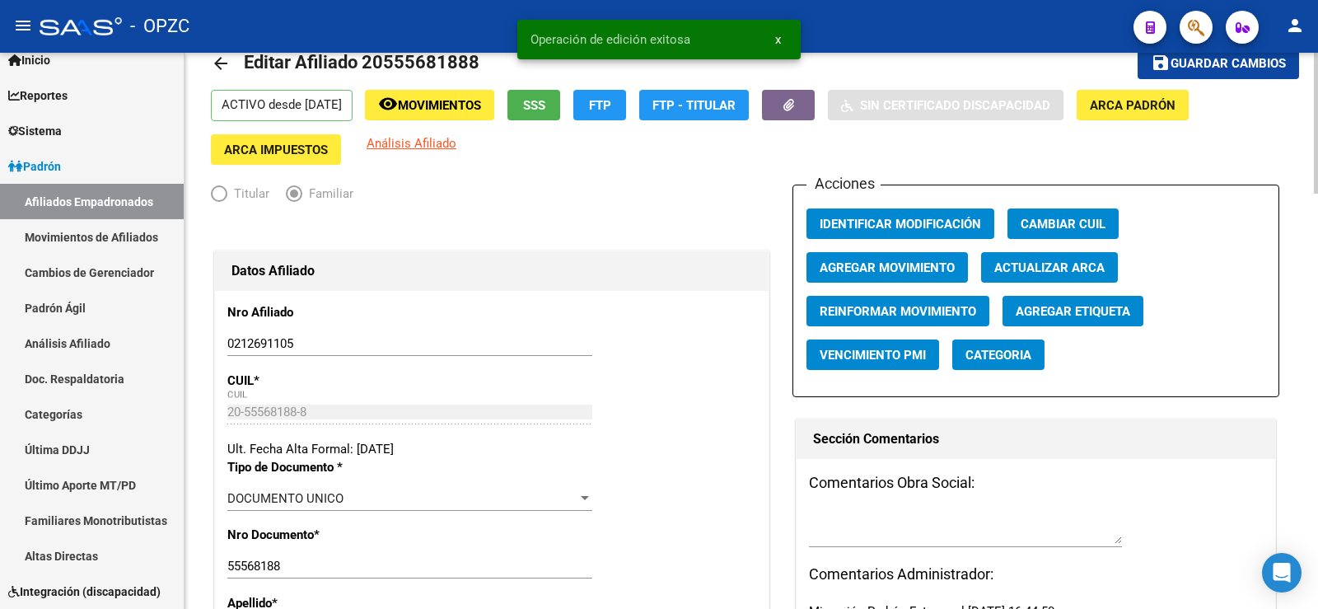
scroll to position [82, 0]
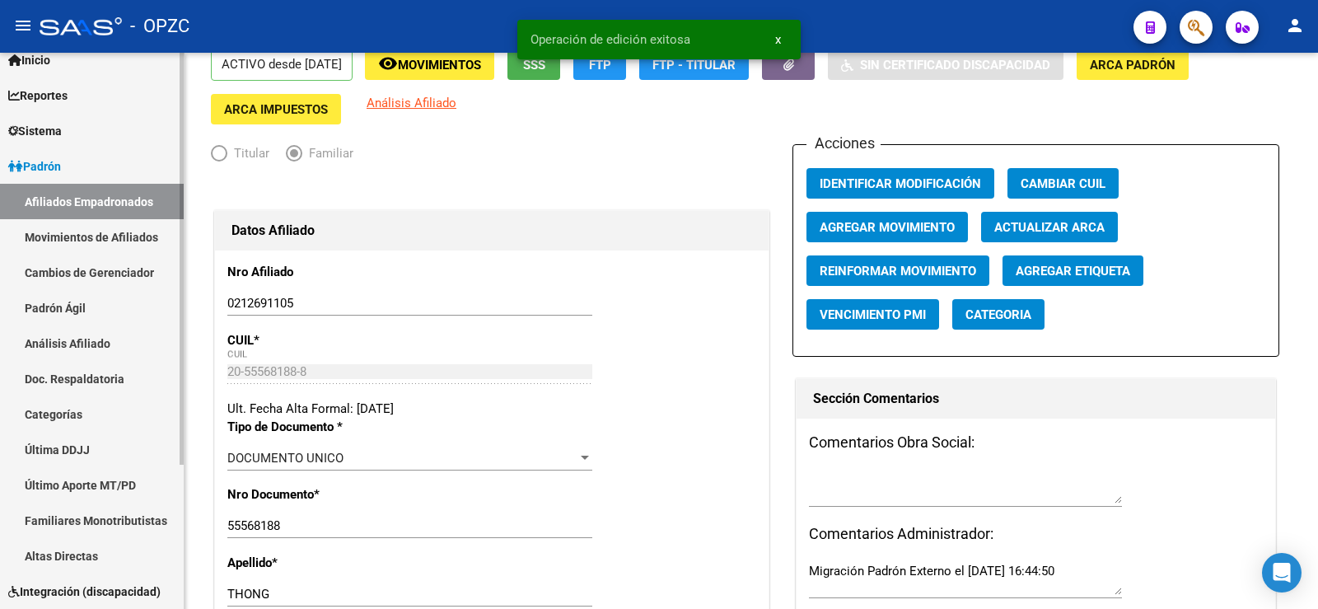
click at [104, 189] on link "Afiliados Empadronados" at bounding box center [92, 201] width 184 height 35
